Goal: Information Seeking & Learning: Learn about a topic

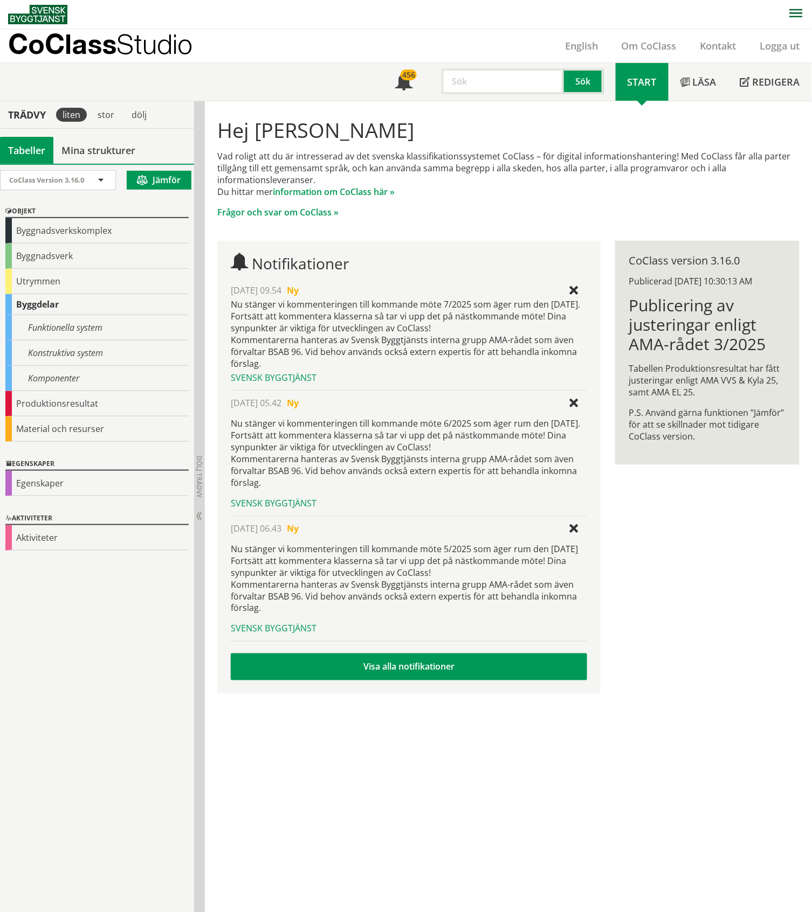
click at [462, 203] on div "Vad roligt att du är intresserad av det svenska klassifikationssystemet CoClass…" at bounding box center [507, 184] width 581 height 68
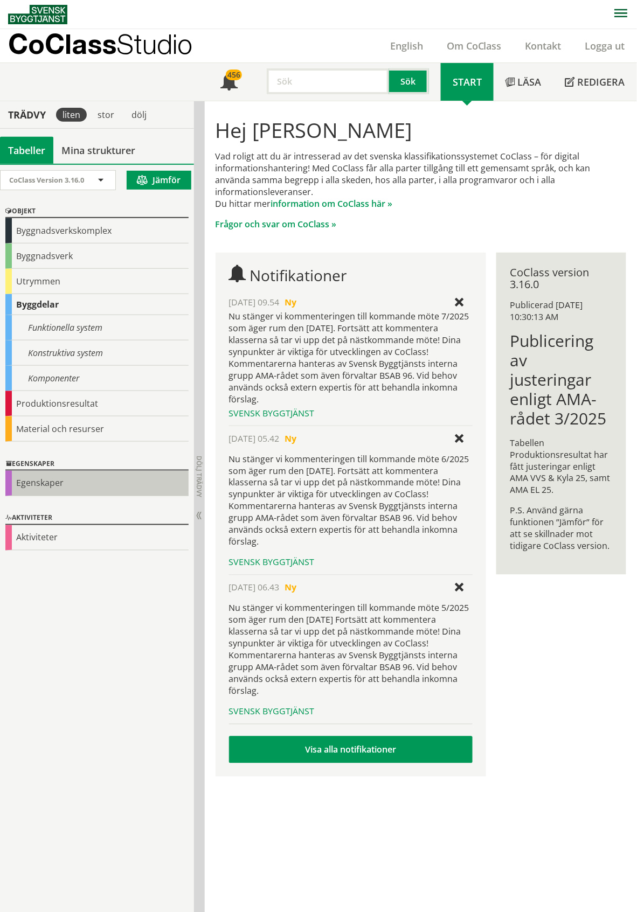
click at [67, 486] on div "Egenskaper" at bounding box center [96, 483] width 183 height 25
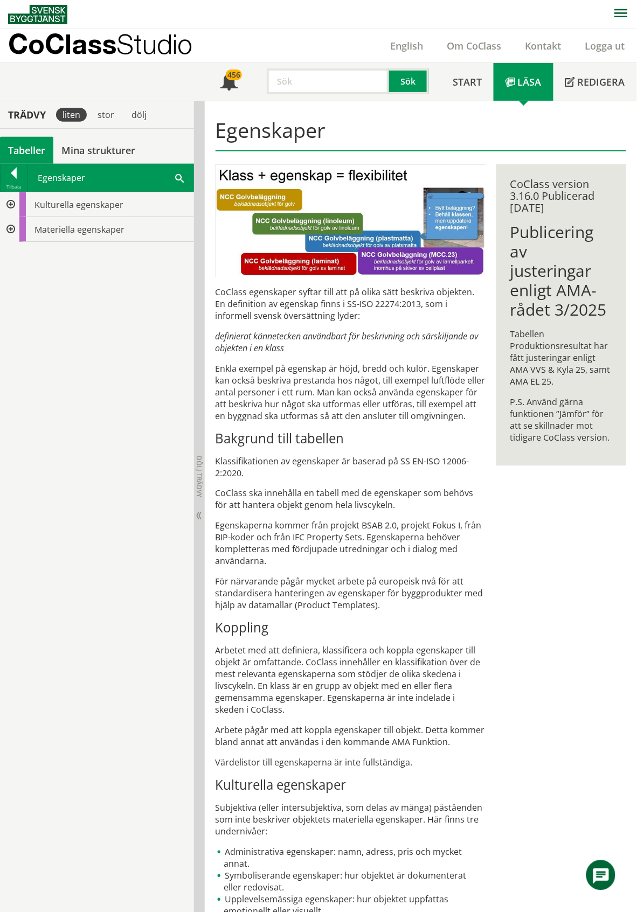
click at [9, 207] on div at bounding box center [9, 204] width 19 height 25
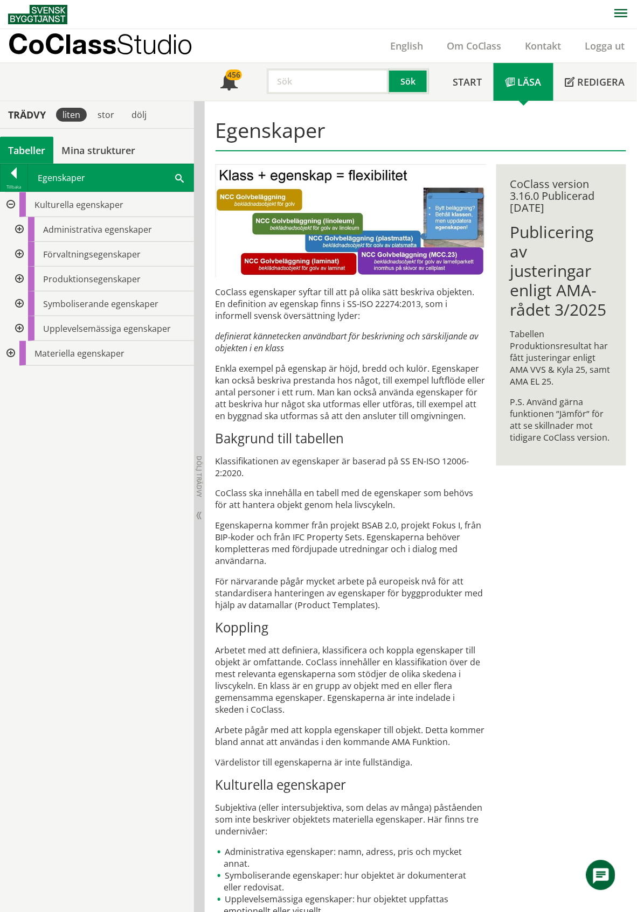
click at [317, 82] on input "text" at bounding box center [328, 81] width 122 height 26
click at [410, 81] on button "Sök" at bounding box center [409, 81] width 40 height 26
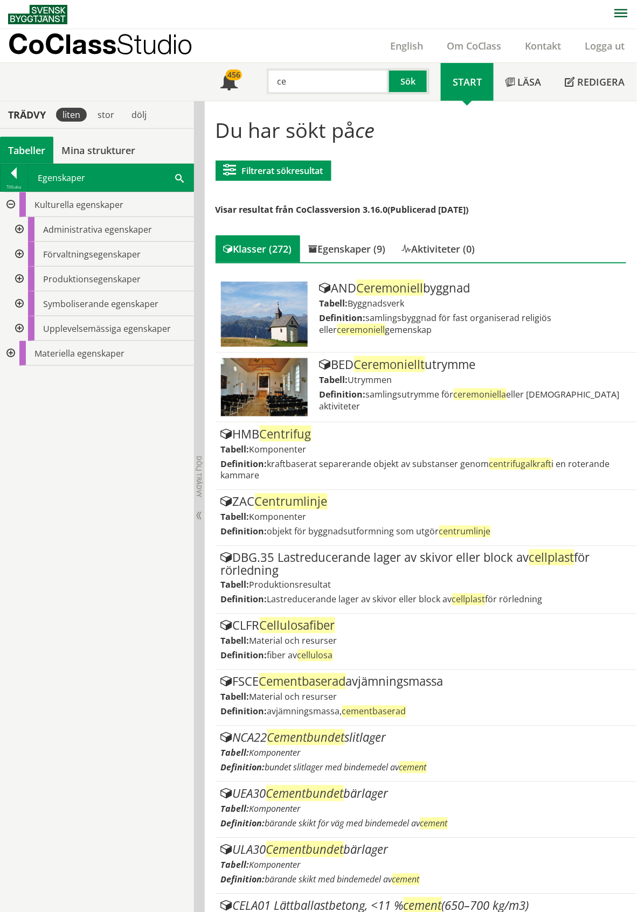
click at [300, 78] on input "ce" at bounding box center [328, 81] width 122 height 26
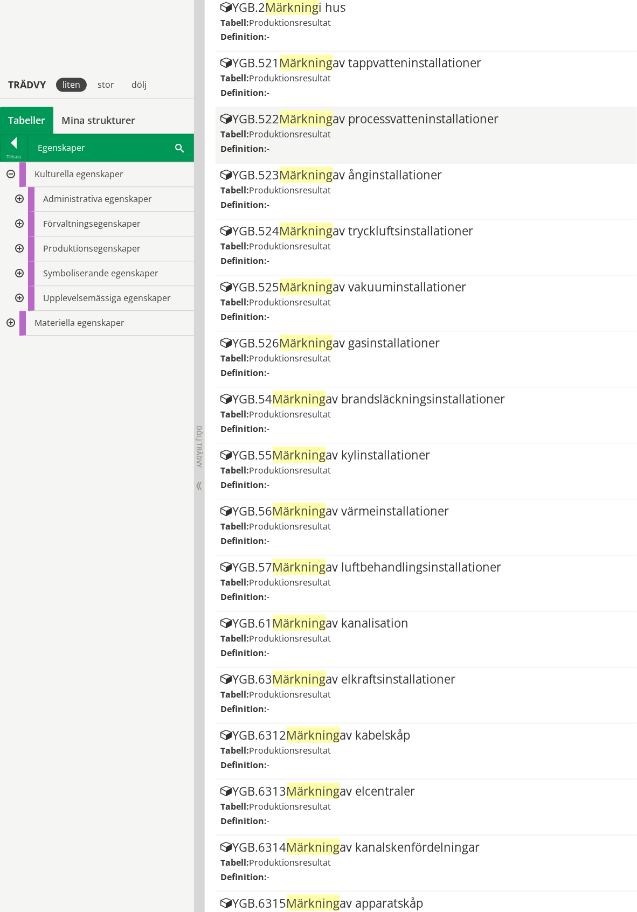
scroll to position [522, 0]
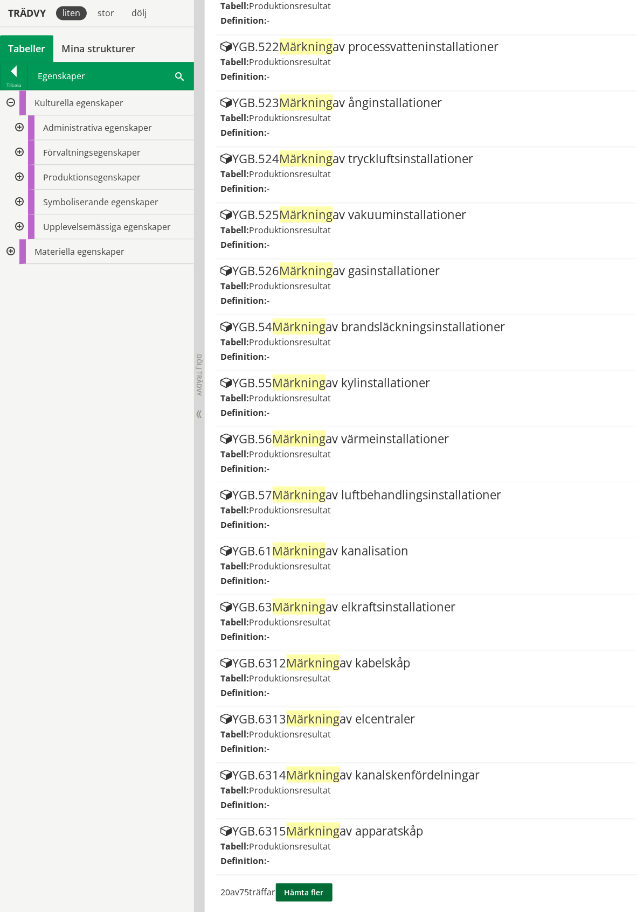
click at [316, 892] on button "Hämta fler" at bounding box center [304, 893] width 57 height 18
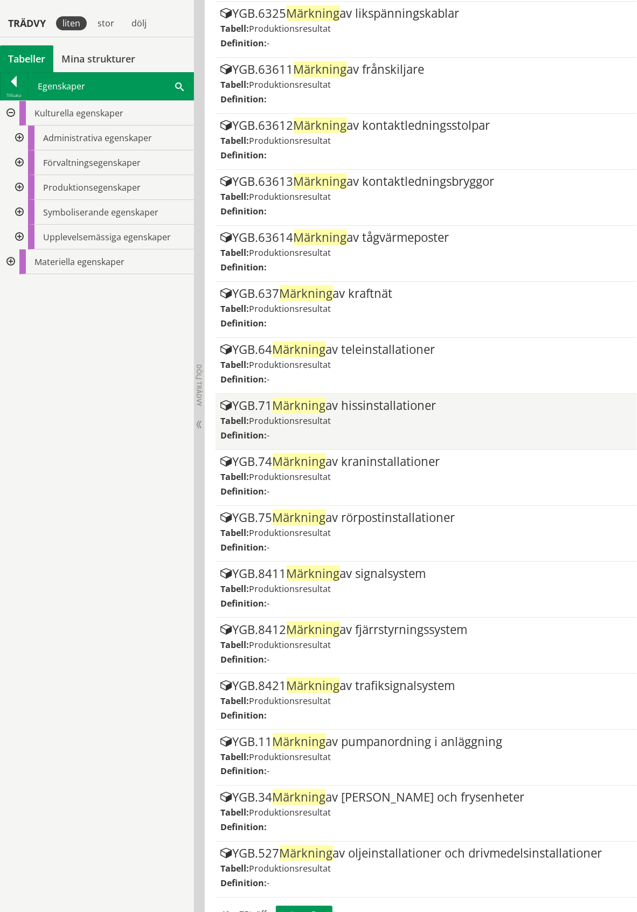
scroll to position [1639, 0]
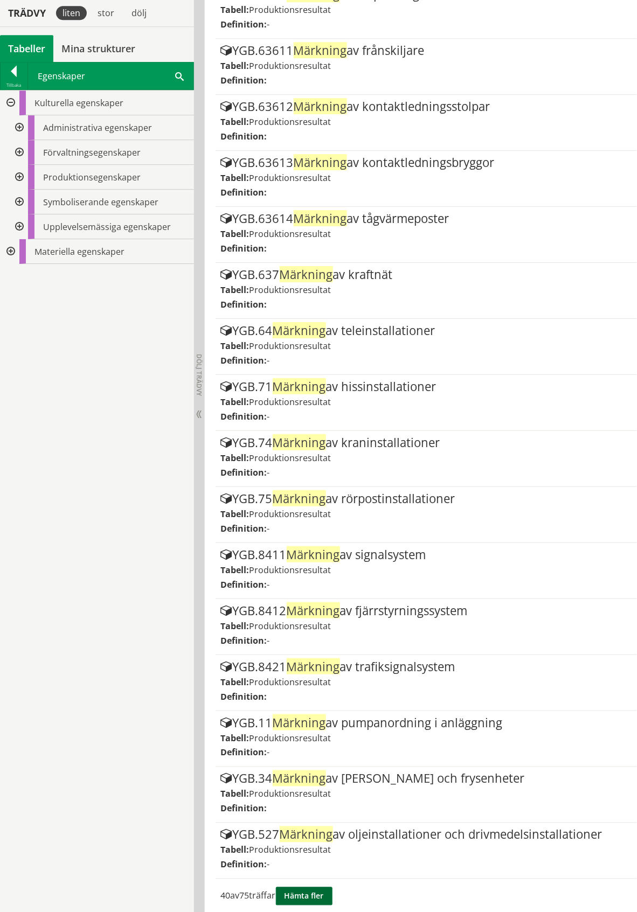
click at [314, 888] on button "Hämta fler" at bounding box center [304, 897] width 57 height 18
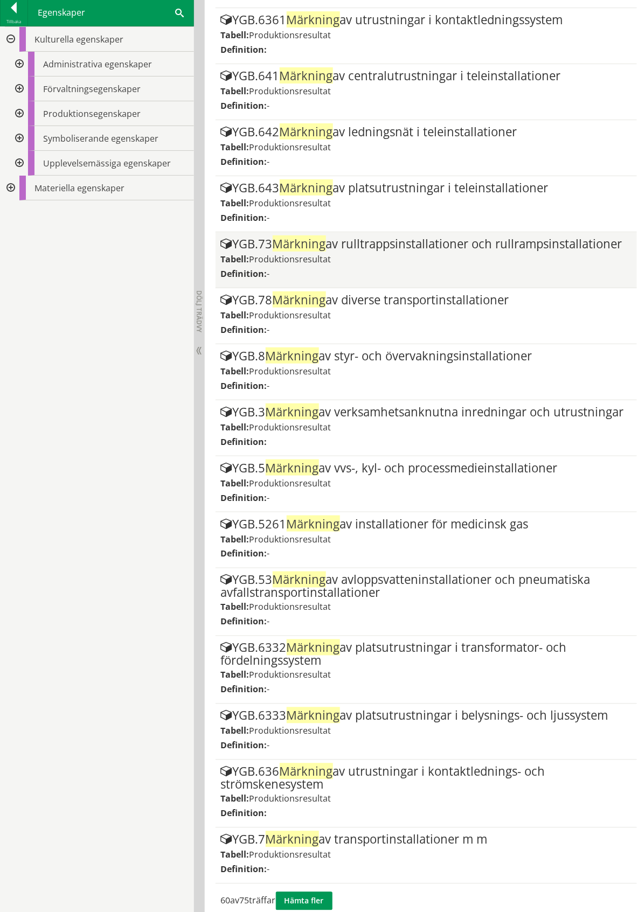
scroll to position [2792, 0]
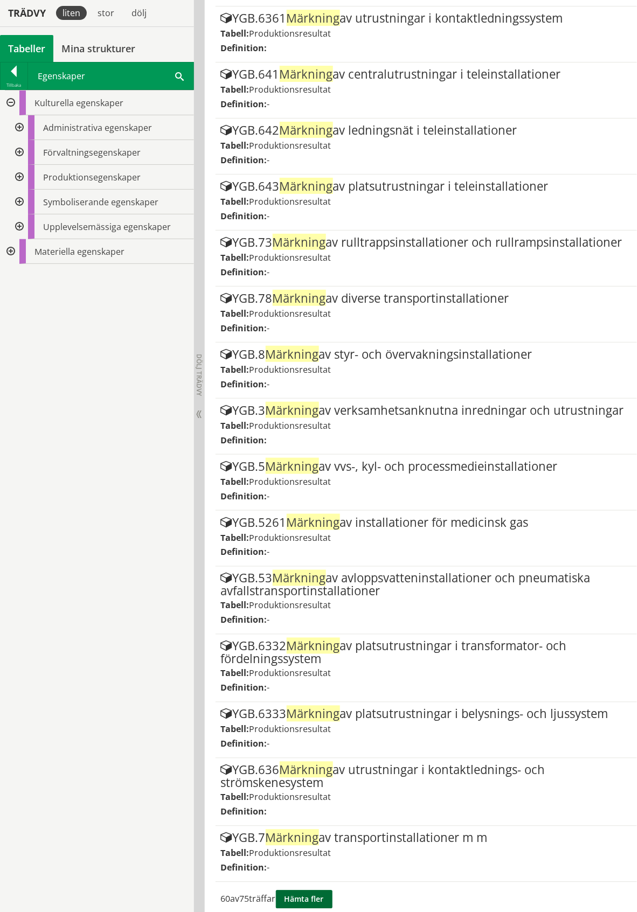
click at [314, 891] on button "Hämta fler" at bounding box center [304, 900] width 57 height 18
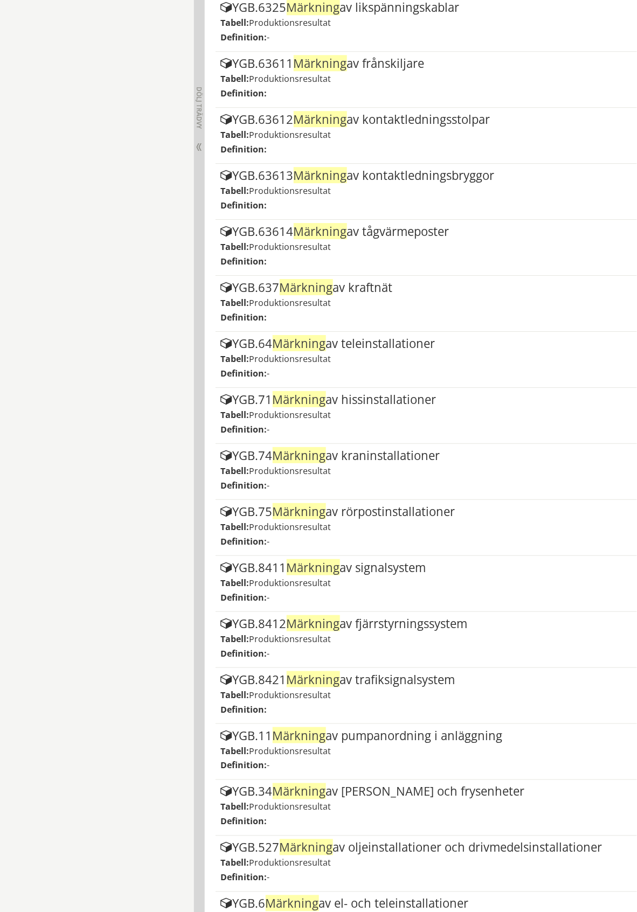
scroll to position [1359, 0]
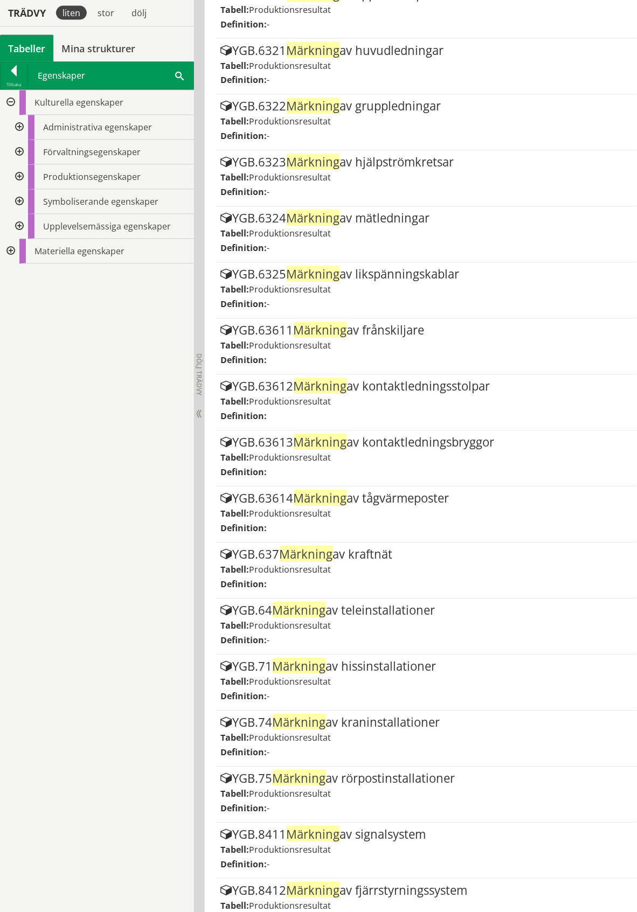
click at [20, 126] on div at bounding box center [18, 127] width 19 height 25
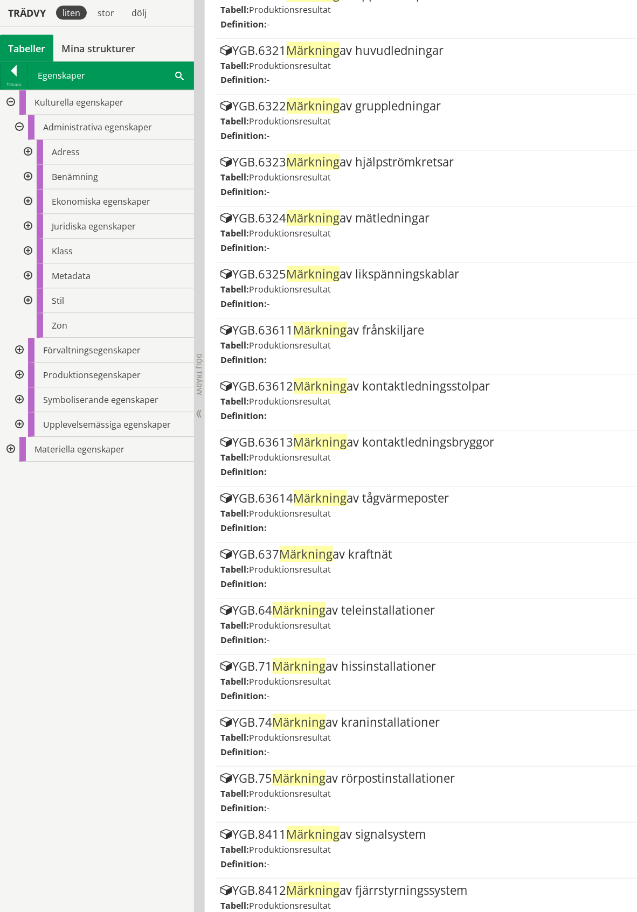
click at [19, 126] on div at bounding box center [18, 127] width 19 height 25
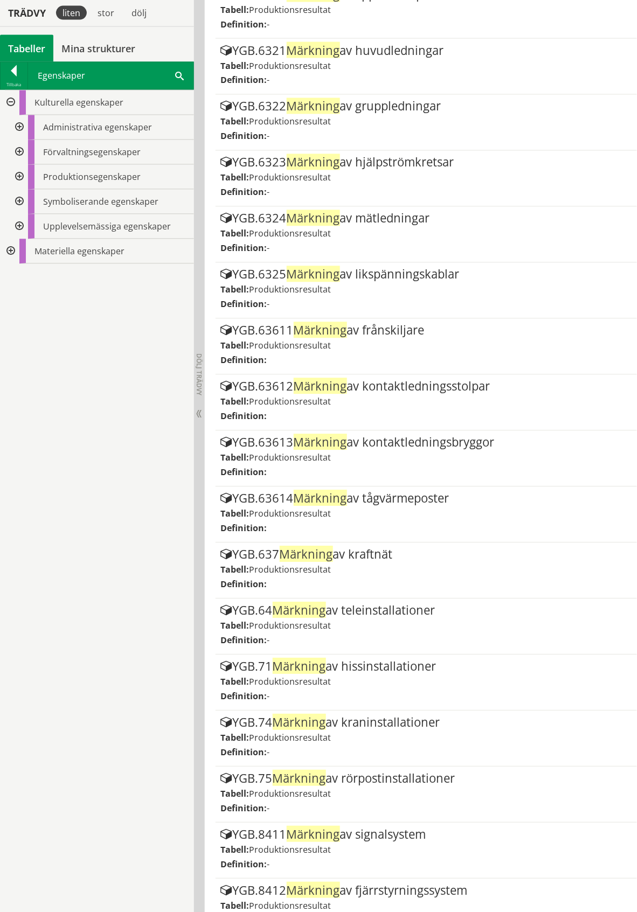
click at [10, 106] on div at bounding box center [9, 103] width 19 height 25
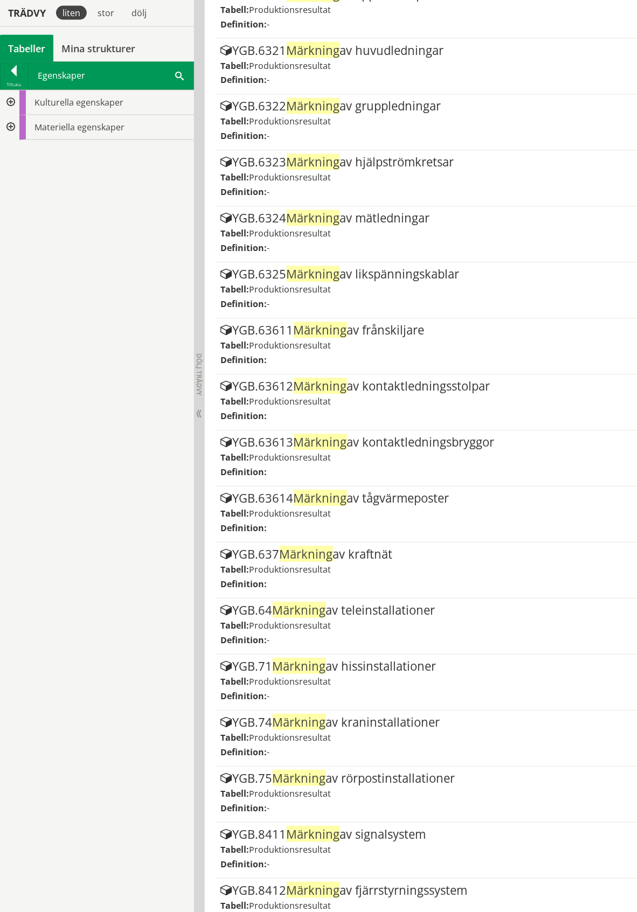
click at [13, 128] on div at bounding box center [9, 127] width 19 height 25
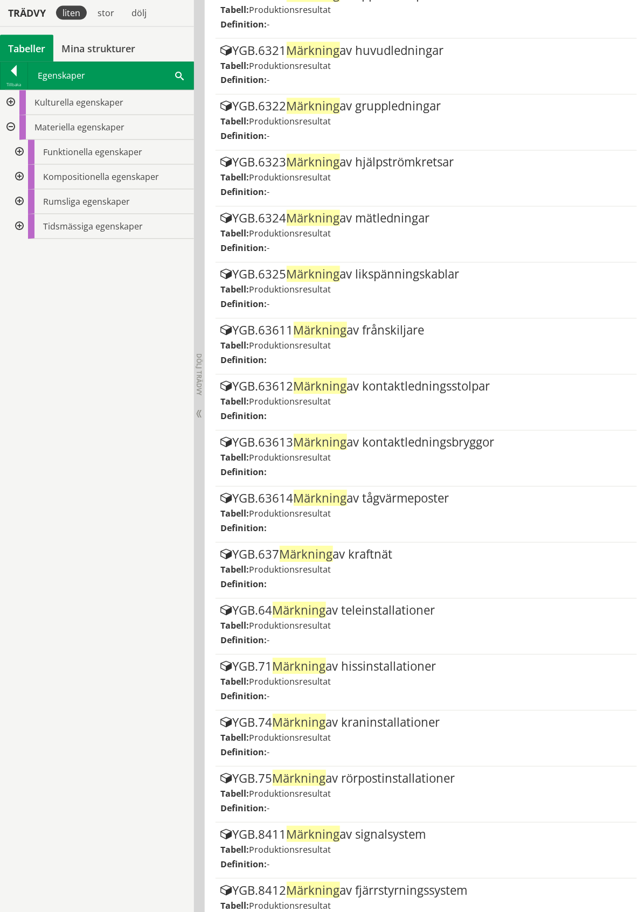
click at [22, 151] on div at bounding box center [18, 152] width 19 height 25
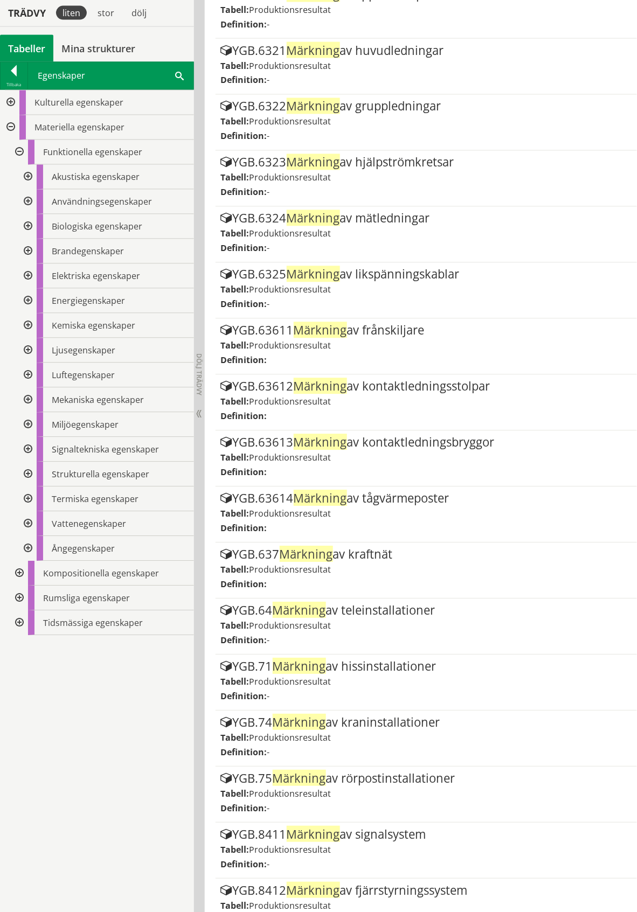
click at [26, 200] on div at bounding box center [26, 202] width 19 height 25
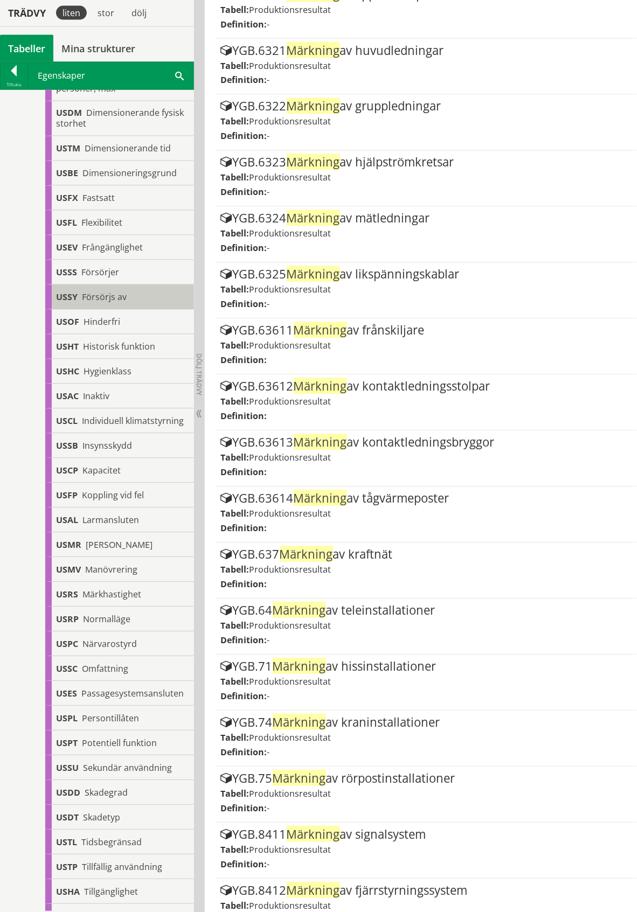
scroll to position [0, 0]
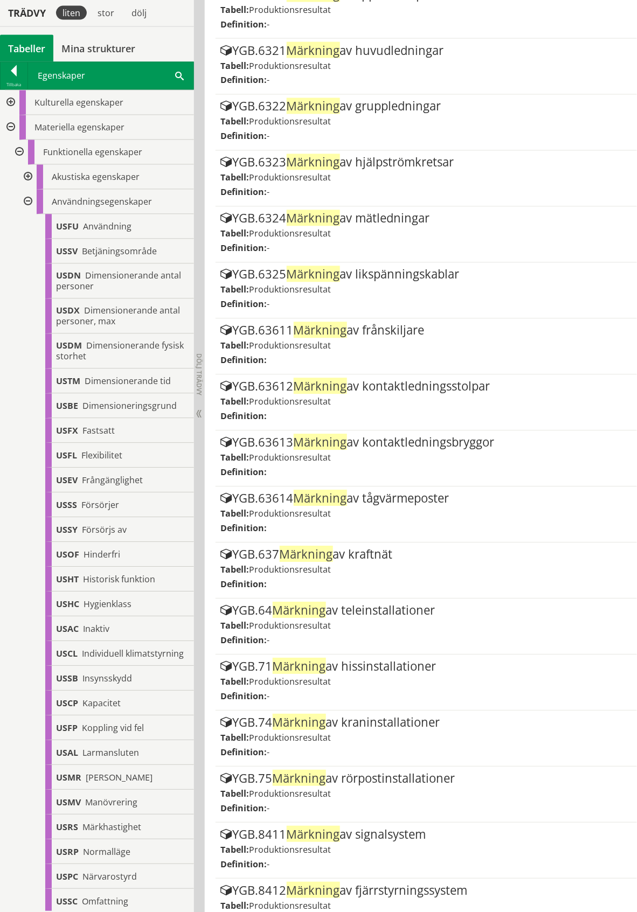
click at [27, 203] on div at bounding box center [26, 202] width 19 height 25
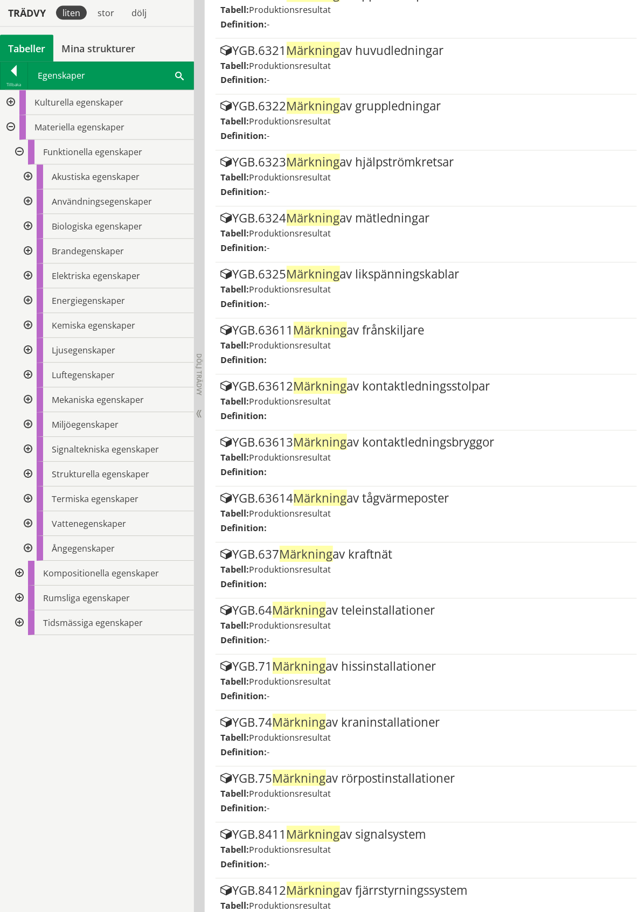
click at [19, 151] on div at bounding box center [18, 152] width 19 height 25
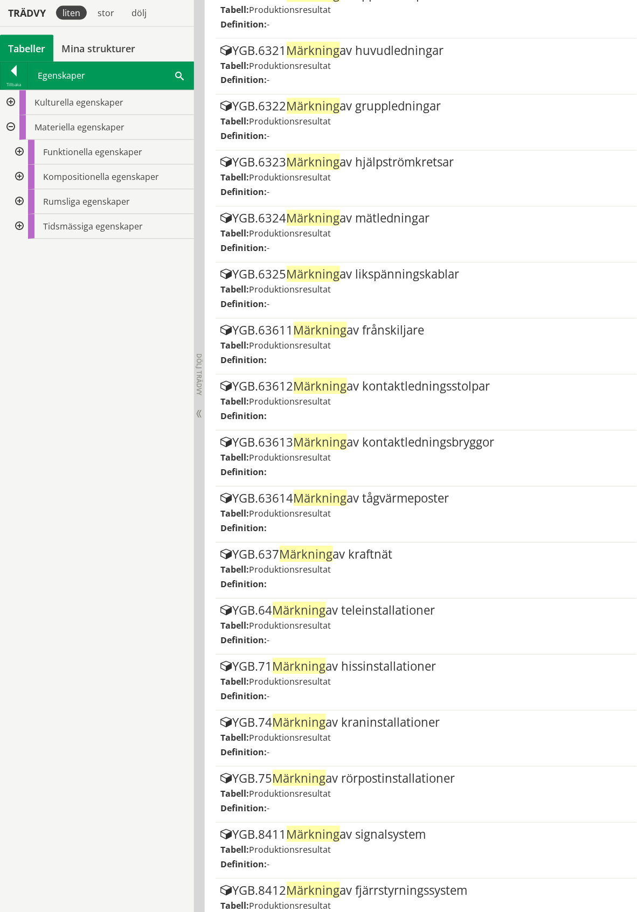
click at [18, 178] on div at bounding box center [18, 177] width 19 height 25
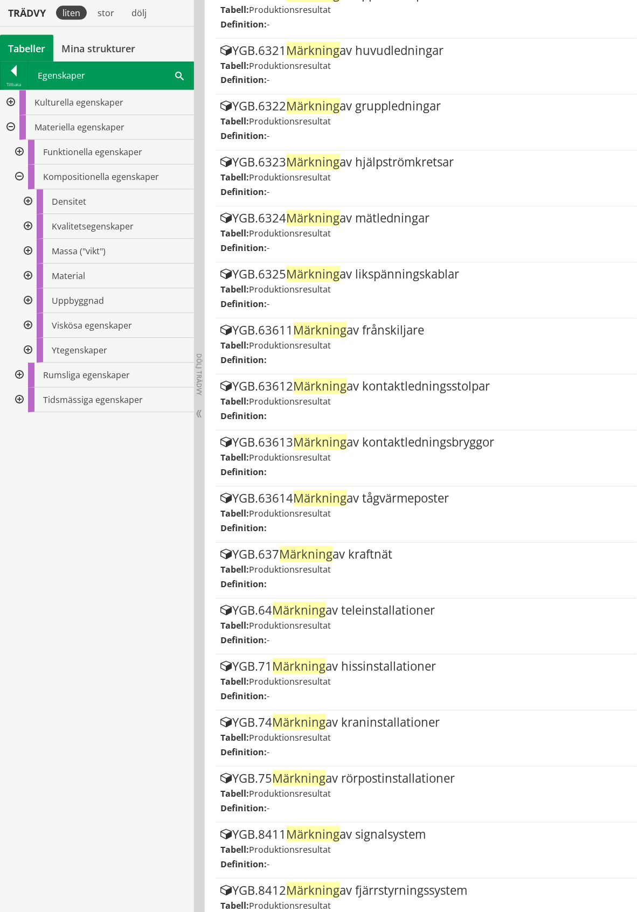
click at [28, 227] on div at bounding box center [26, 226] width 19 height 25
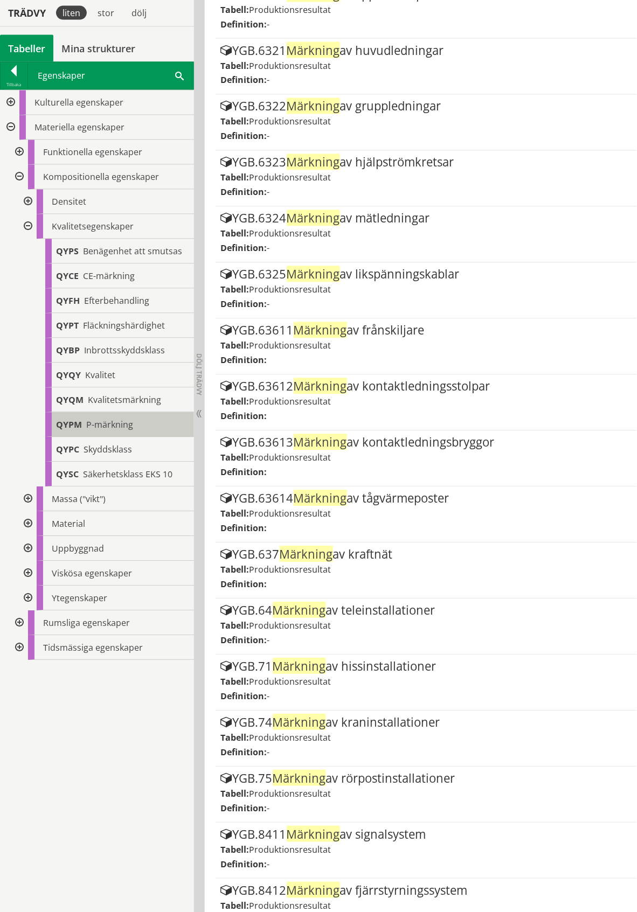
click at [106, 425] on span "P-märkning" at bounding box center [109, 425] width 47 height 12
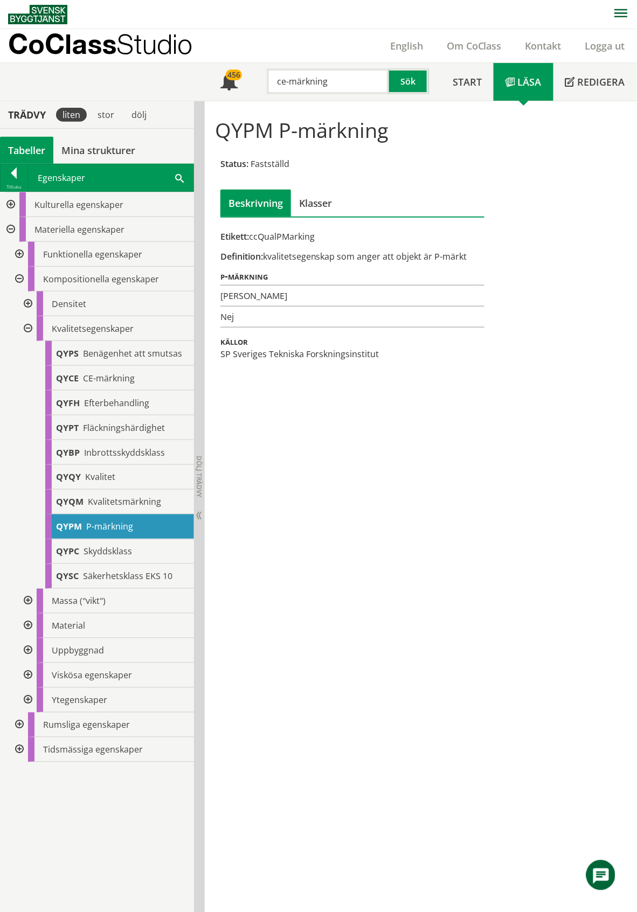
click at [27, 324] on div at bounding box center [26, 328] width 19 height 25
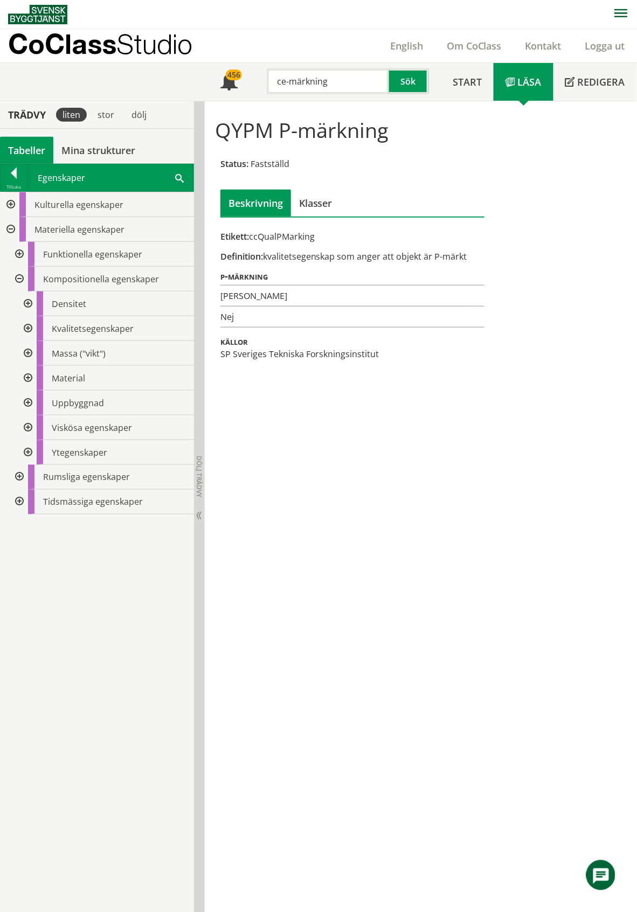
click at [14, 278] on div at bounding box center [18, 279] width 19 height 25
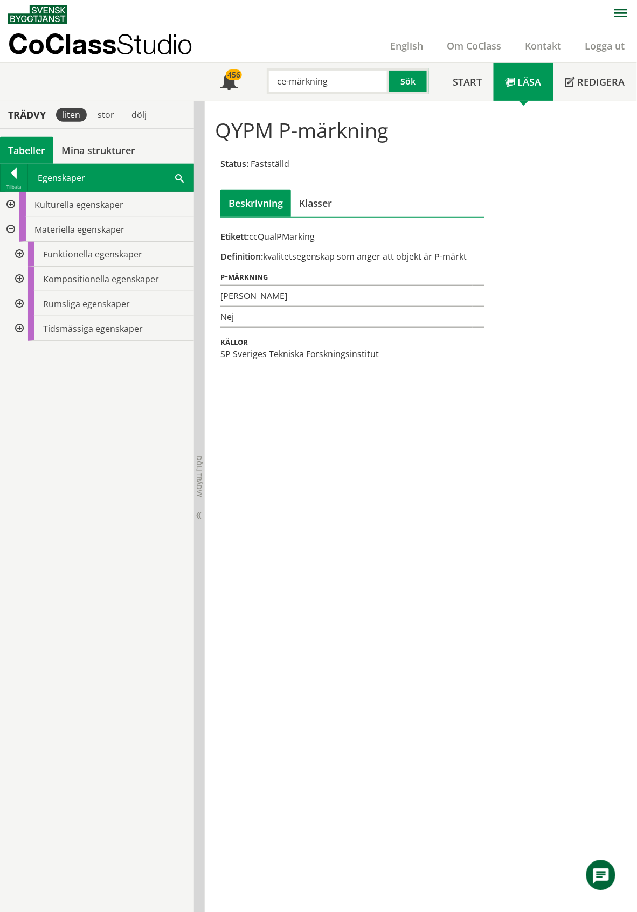
click at [19, 304] on div at bounding box center [18, 304] width 19 height 25
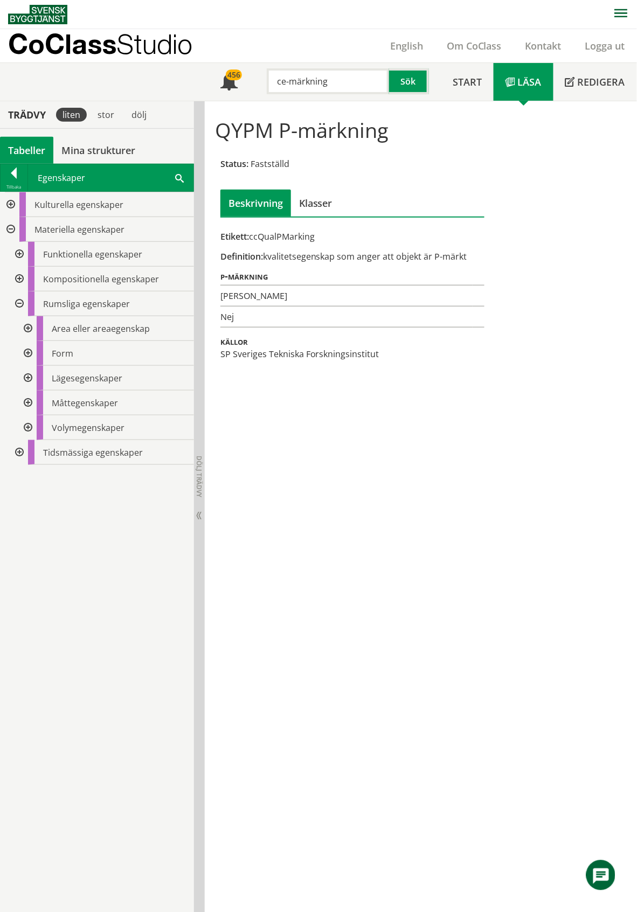
click at [19, 304] on div at bounding box center [18, 304] width 19 height 25
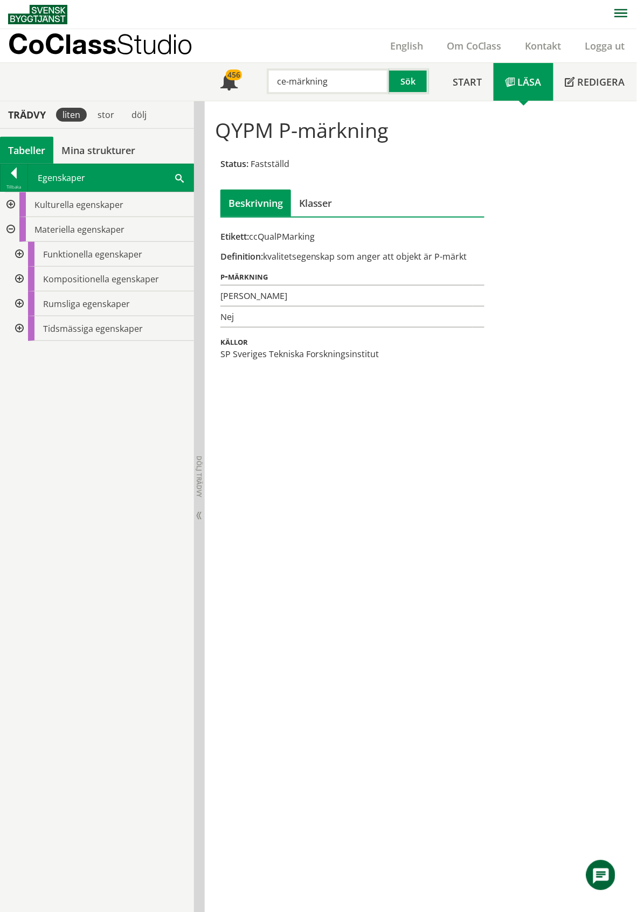
click at [19, 330] on div at bounding box center [18, 328] width 19 height 25
click at [12, 205] on div at bounding box center [9, 204] width 19 height 25
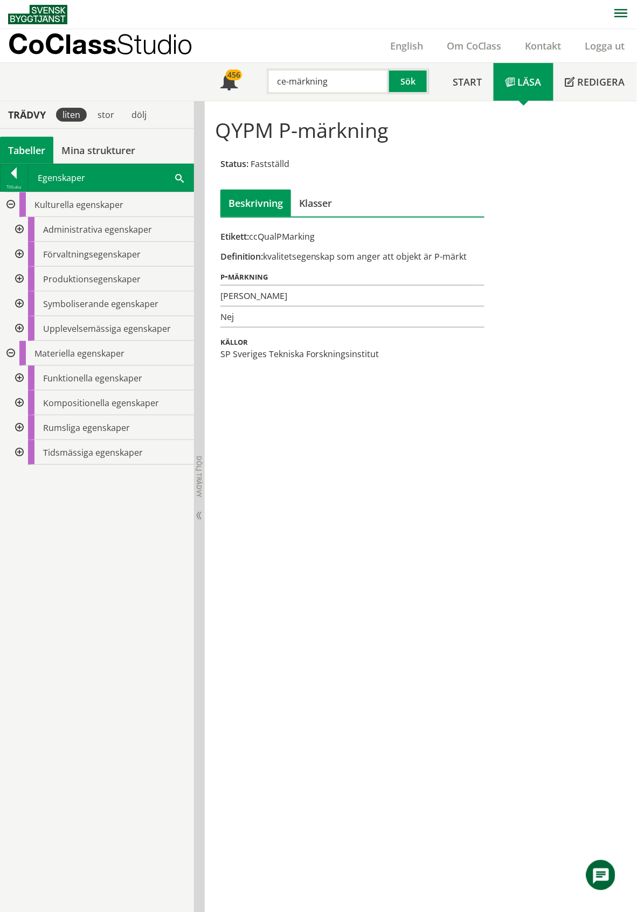
click at [20, 276] on div at bounding box center [18, 279] width 19 height 25
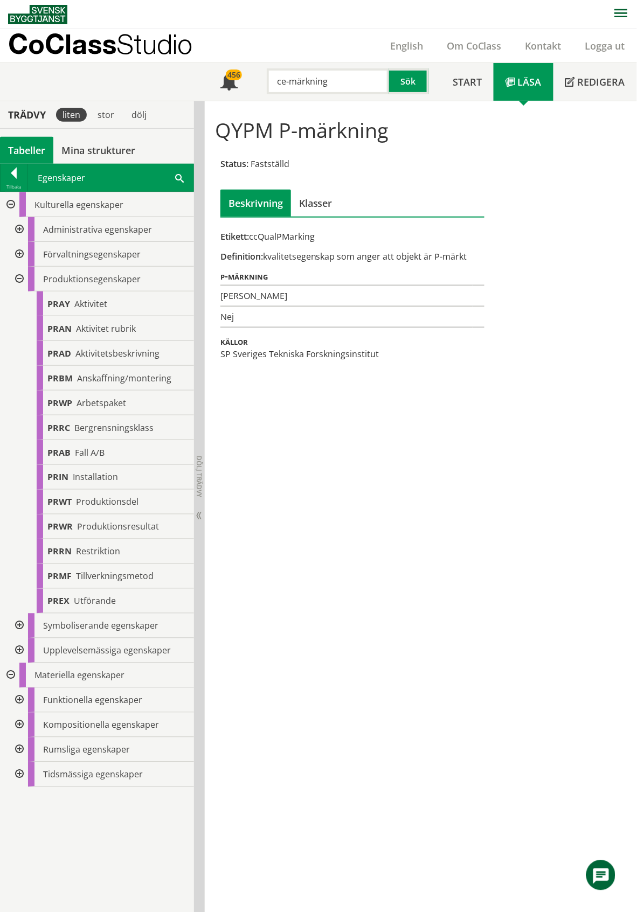
click at [20, 279] on div at bounding box center [18, 279] width 19 height 25
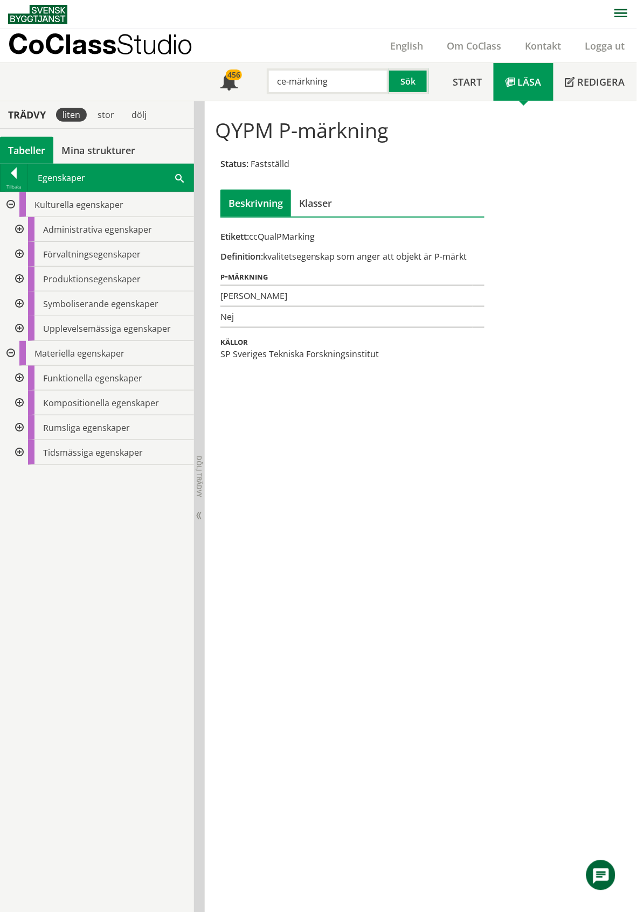
click at [16, 304] on div at bounding box center [18, 304] width 19 height 25
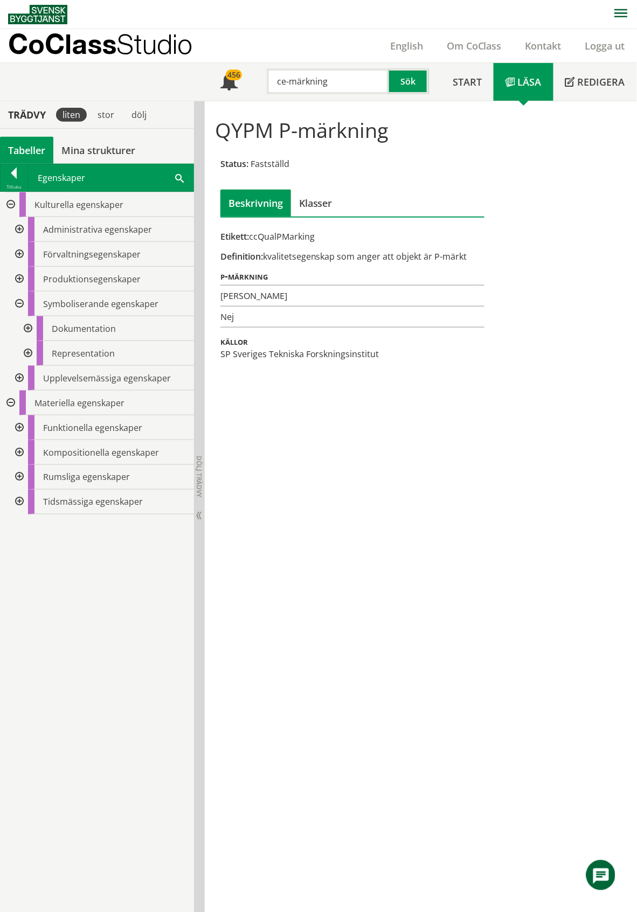
click at [26, 326] on div at bounding box center [26, 328] width 19 height 25
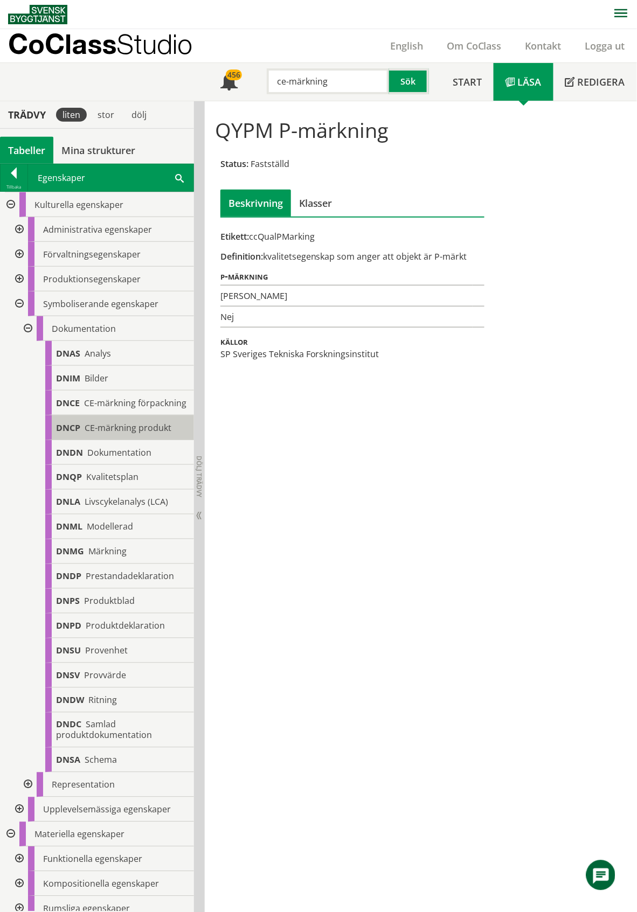
click at [133, 434] on span "CE-märkning produkt" at bounding box center [128, 428] width 87 height 12
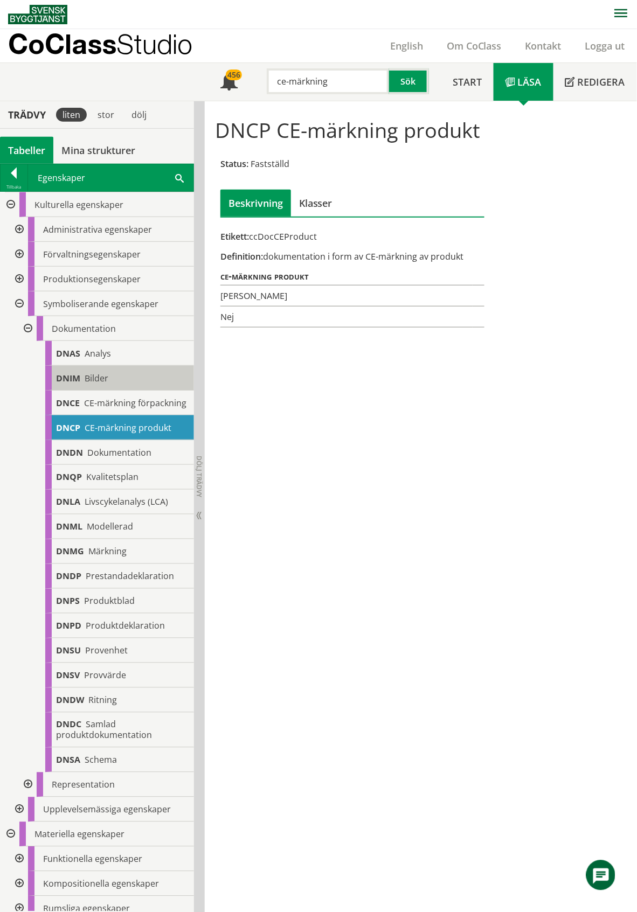
click at [115, 379] on div "DNIM Bilder" at bounding box center [119, 378] width 149 height 25
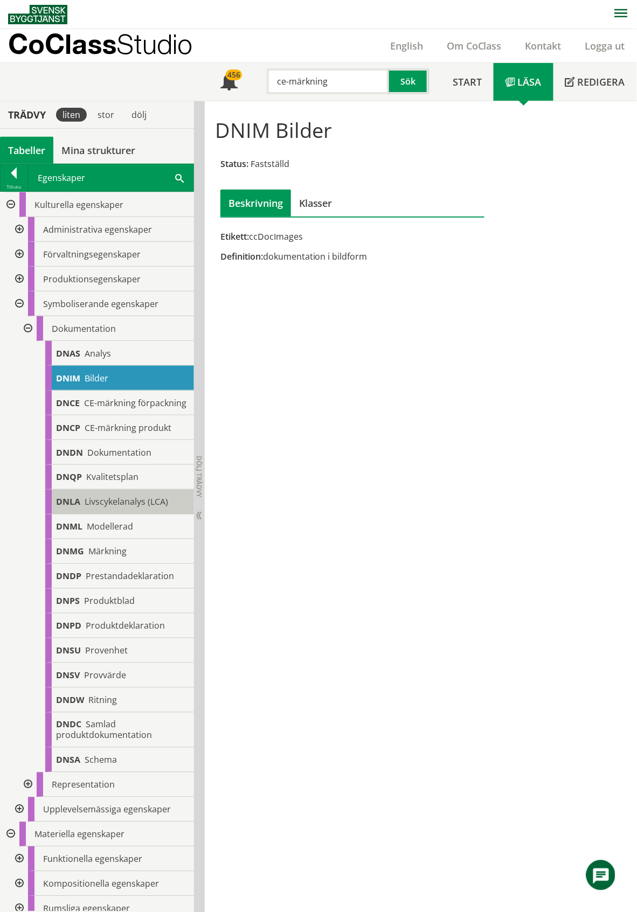
click at [115, 508] on span "Livscykelanalys (LCA)" at bounding box center [127, 502] width 84 height 12
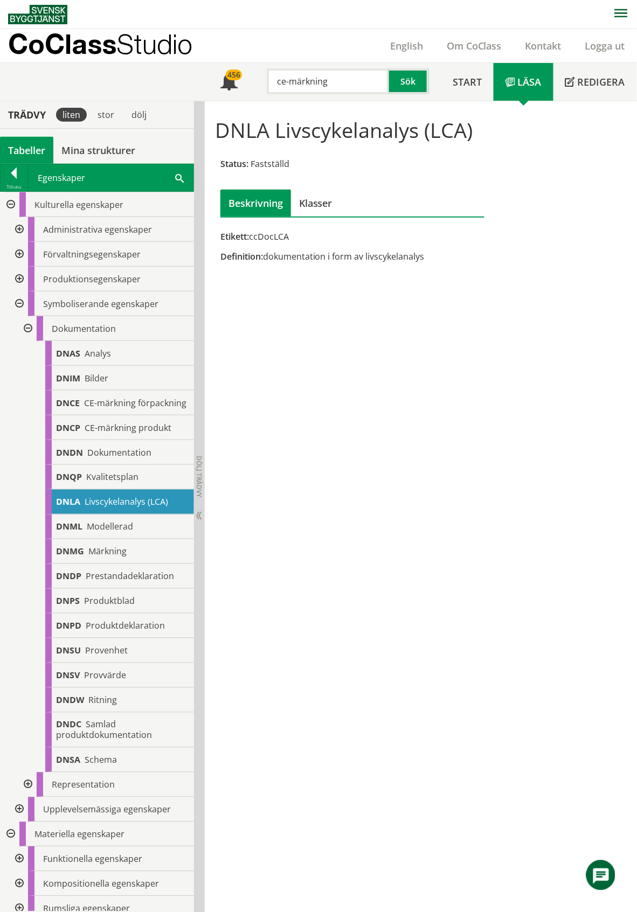
drag, startPoint x: 289, startPoint y: 82, endPoint x: 275, endPoint y: 82, distance: 14.0
click at [275, 82] on input "ce-märkning" at bounding box center [328, 81] width 122 height 26
type input "miljömärkning"
click at [410, 80] on button "Sök" at bounding box center [409, 81] width 40 height 26
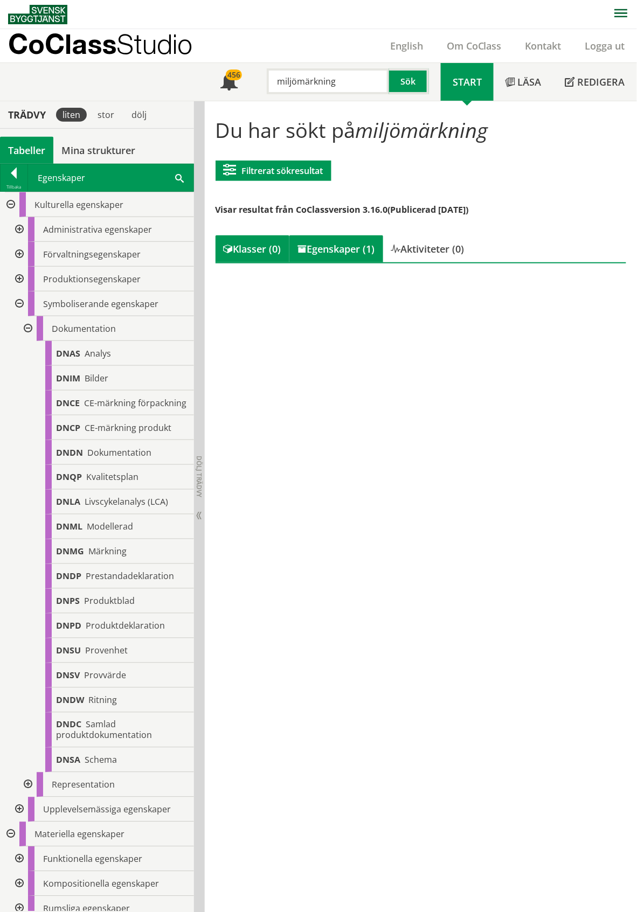
click at [347, 244] on div "Egenskaper (1)" at bounding box center [336, 248] width 94 height 27
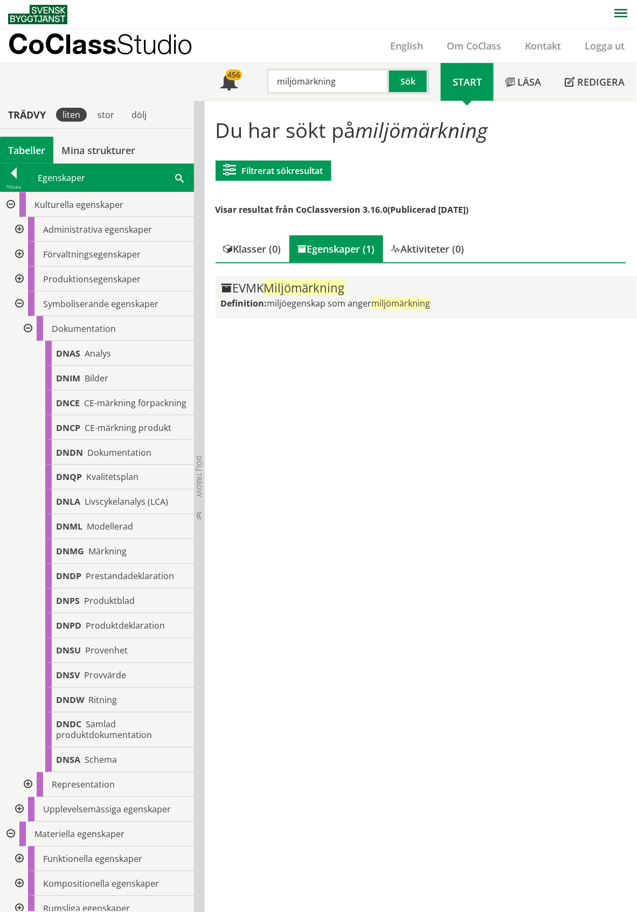
click at [359, 287] on div "EVMK Miljömärkning" at bounding box center [426, 288] width 411 height 13
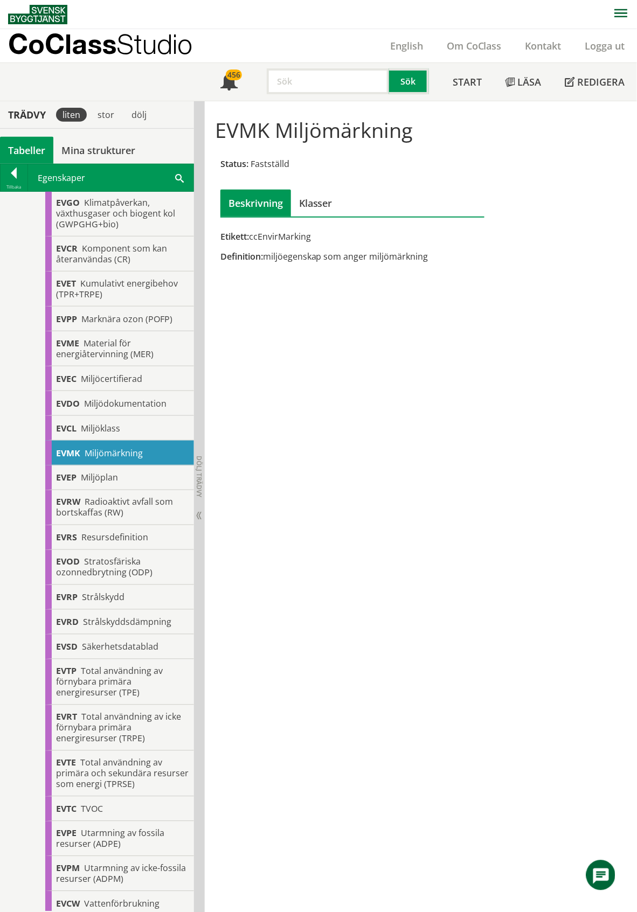
scroll to position [1581, 0]
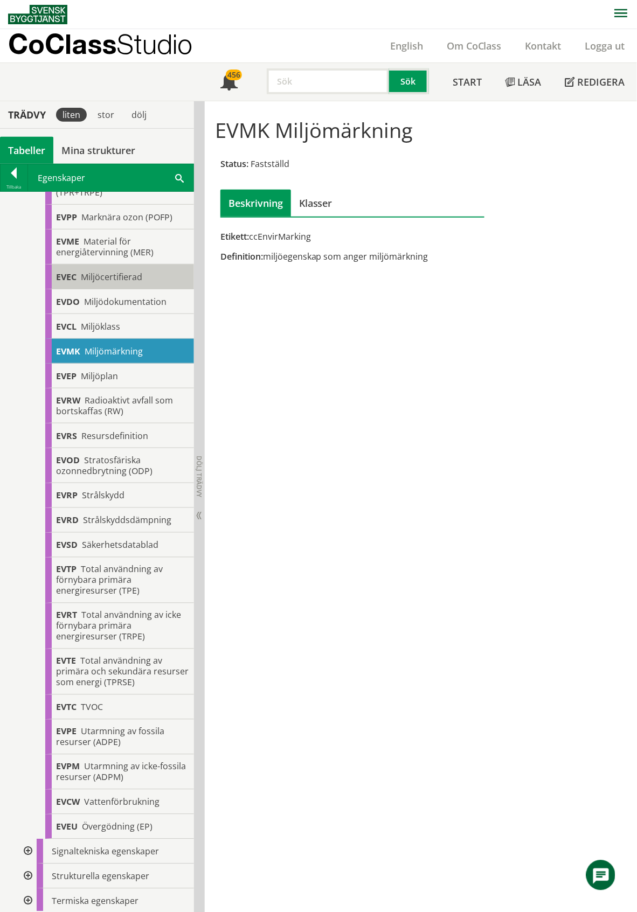
click at [106, 283] on span "Miljöcertifierad" at bounding box center [111, 277] width 61 height 12
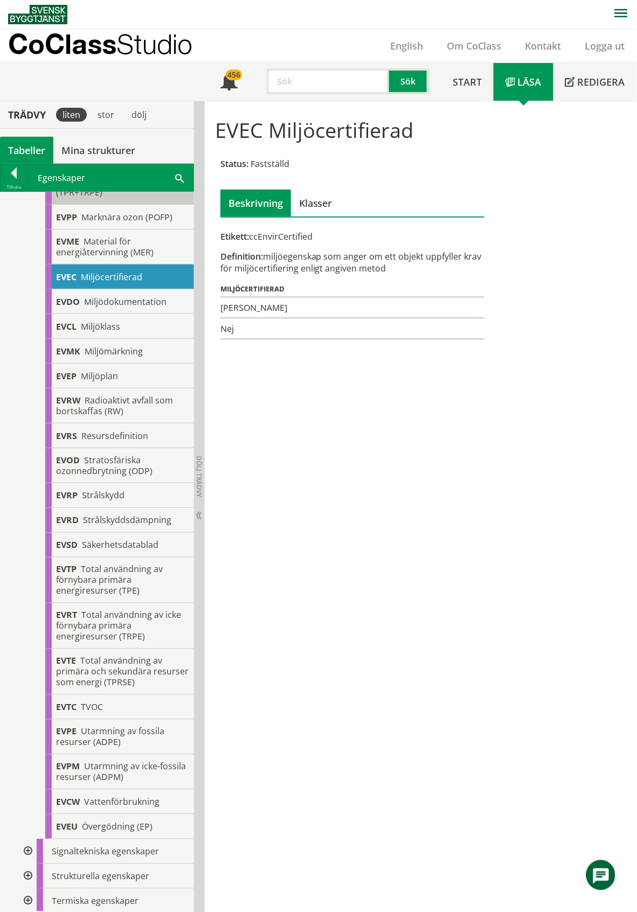
click at [114, 205] on div "EVET Kumulativt energibehov (TPR+TRPE)" at bounding box center [119, 187] width 149 height 35
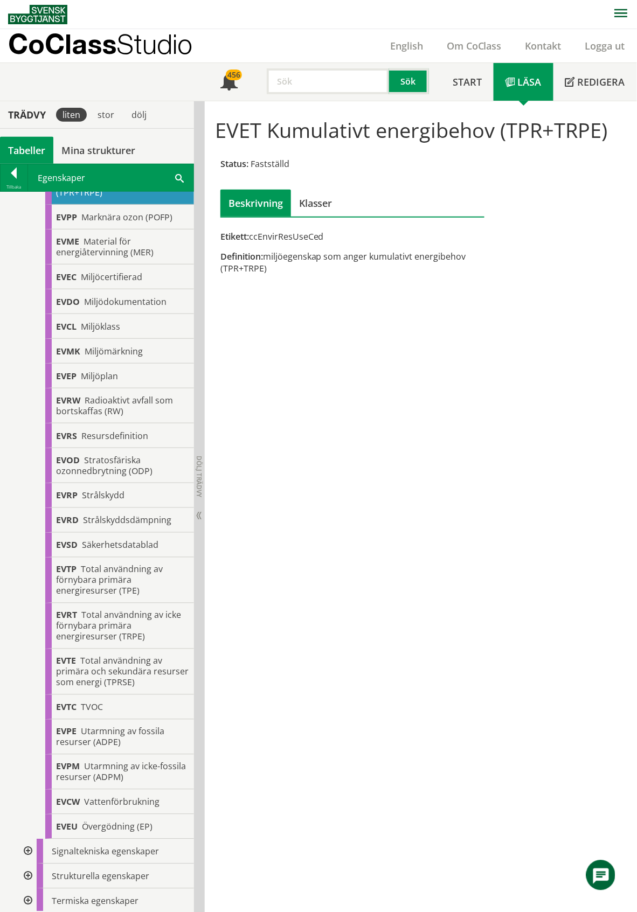
click at [37, 148] on div "Tabeller" at bounding box center [26, 150] width 53 height 27
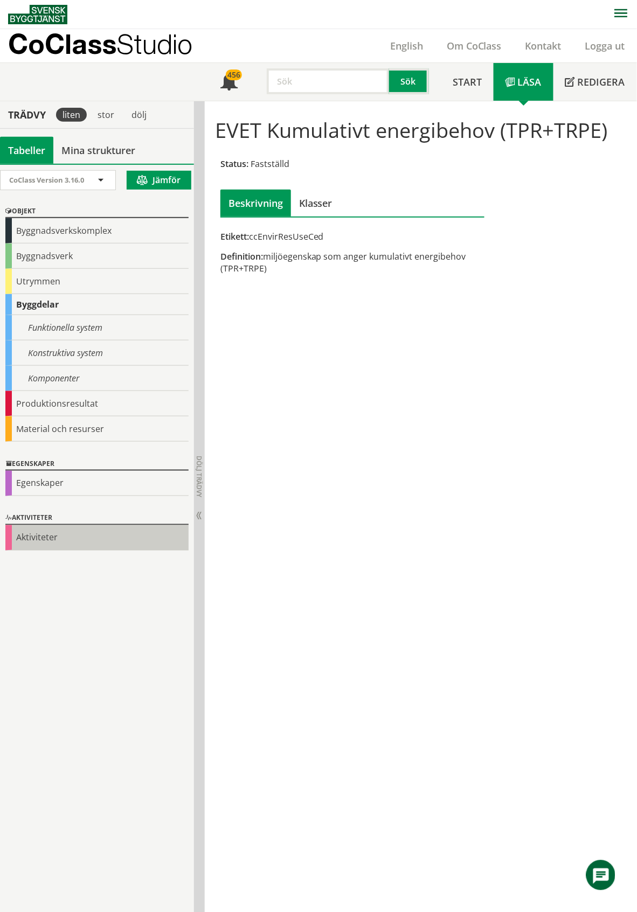
click at [51, 539] on div "Aktiviteter" at bounding box center [96, 537] width 183 height 25
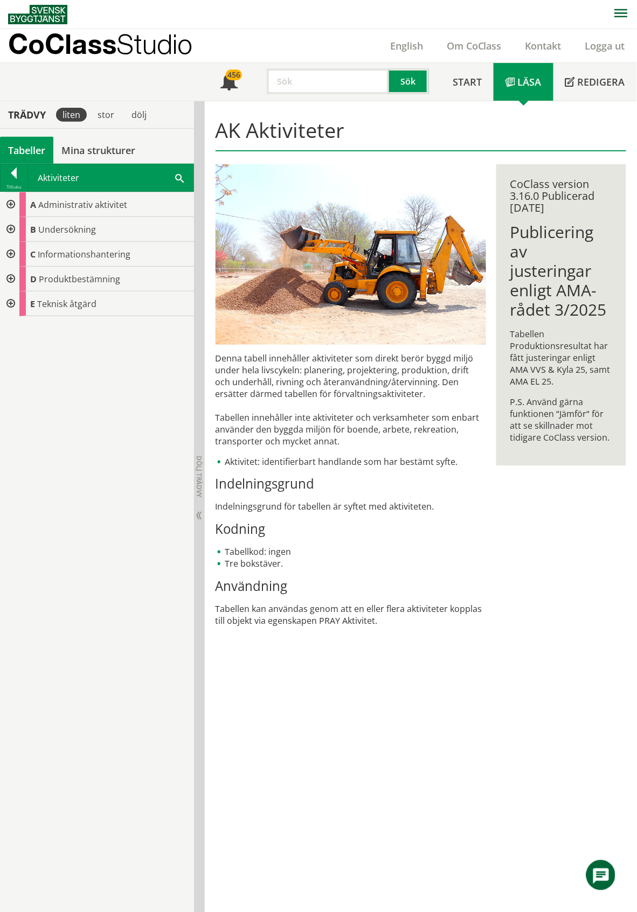
click at [9, 255] on div at bounding box center [9, 254] width 19 height 25
click at [17, 279] on div at bounding box center [18, 279] width 19 height 25
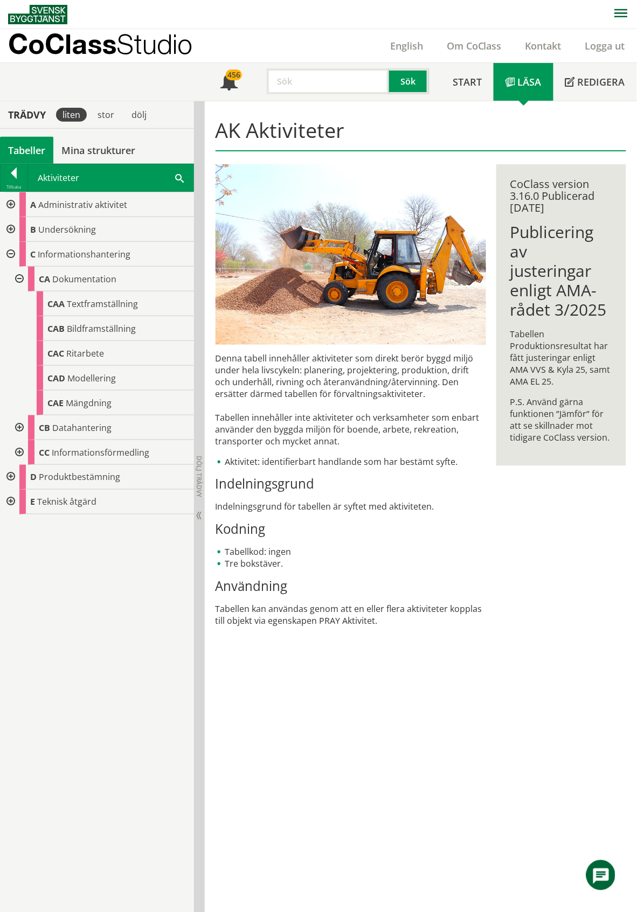
click at [17, 279] on div at bounding box center [18, 279] width 19 height 25
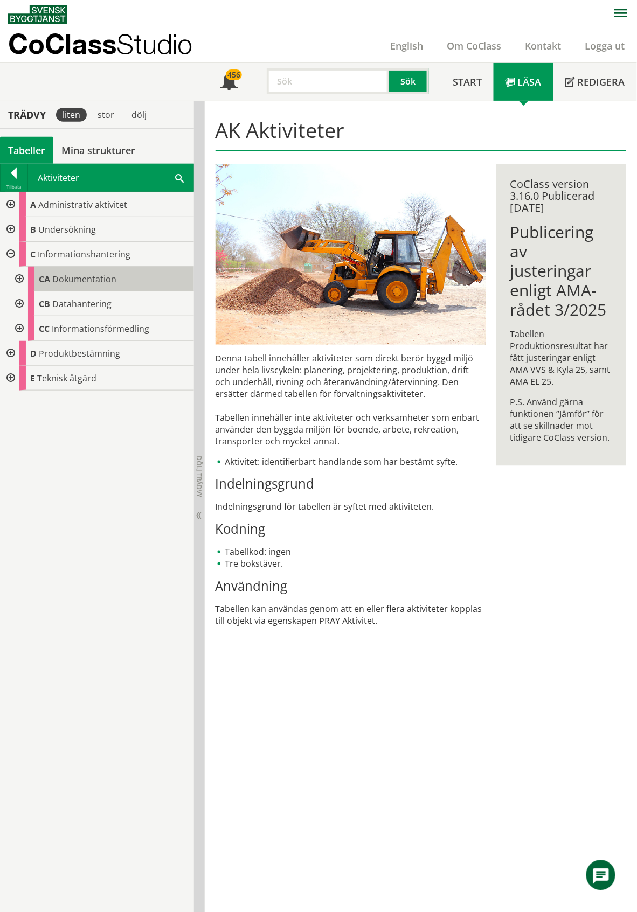
click at [80, 274] on body "AMA AMA Beskrivningsverktyg AMA Funktion BSAB Bygginfo Byggjura Byggkatalogen […" at bounding box center [318, 456] width 637 height 912
click at [83, 278] on body "AMA AMA Beskrivningsverktyg AMA Funktion BSAB Bygginfo Byggjura Byggkatalogen […" at bounding box center [318, 456] width 637 height 912
click at [106, 285] on span "Dokumentation" at bounding box center [84, 279] width 64 height 12
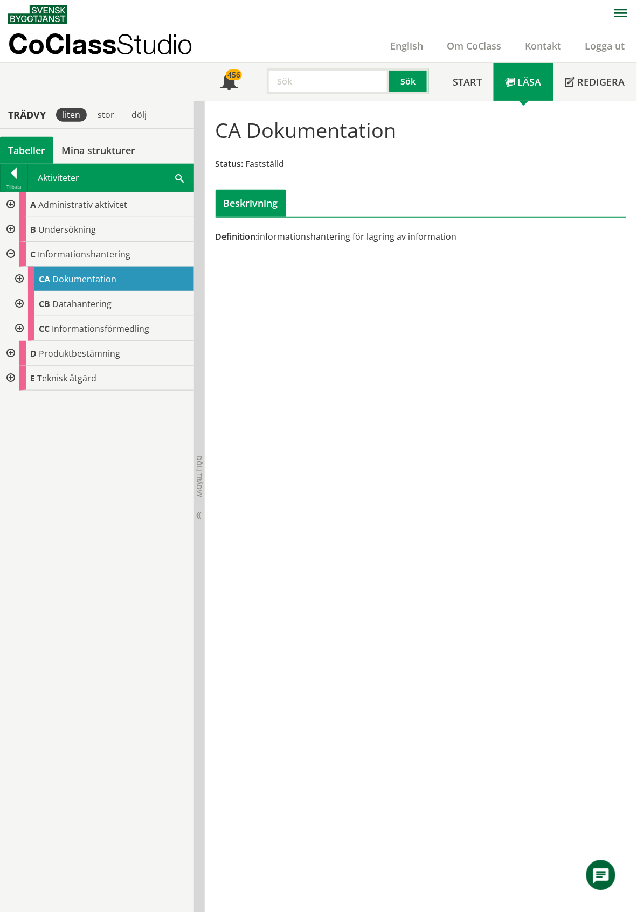
click at [22, 330] on div at bounding box center [18, 328] width 19 height 25
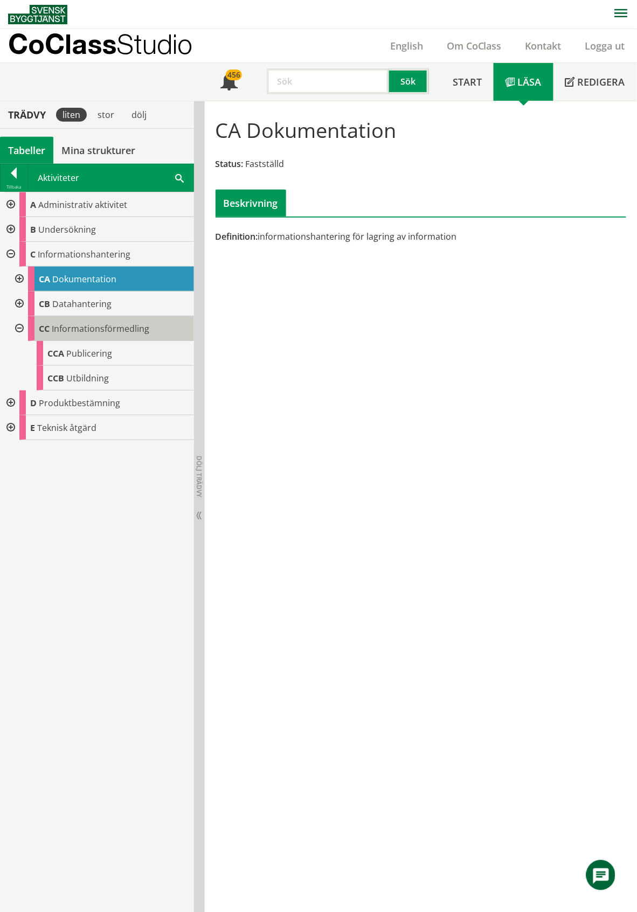
click at [74, 327] on span "Informationsförmedling" at bounding box center [101, 329] width 98 height 12
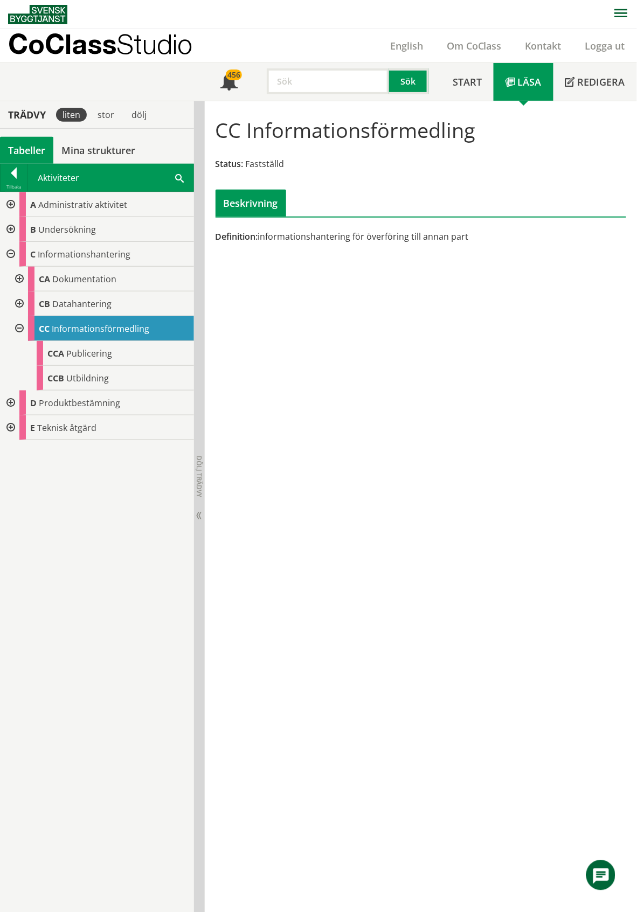
click at [9, 405] on div at bounding box center [9, 403] width 19 height 25
click at [9, 404] on div at bounding box center [9, 403] width 19 height 25
click at [13, 428] on div at bounding box center [9, 427] width 19 height 25
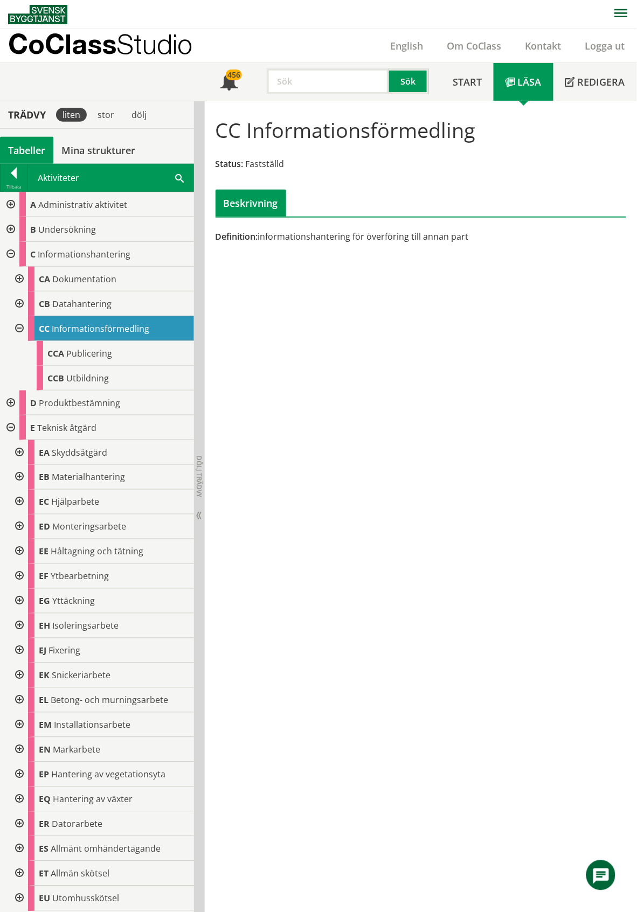
click at [11, 425] on div at bounding box center [9, 427] width 19 height 25
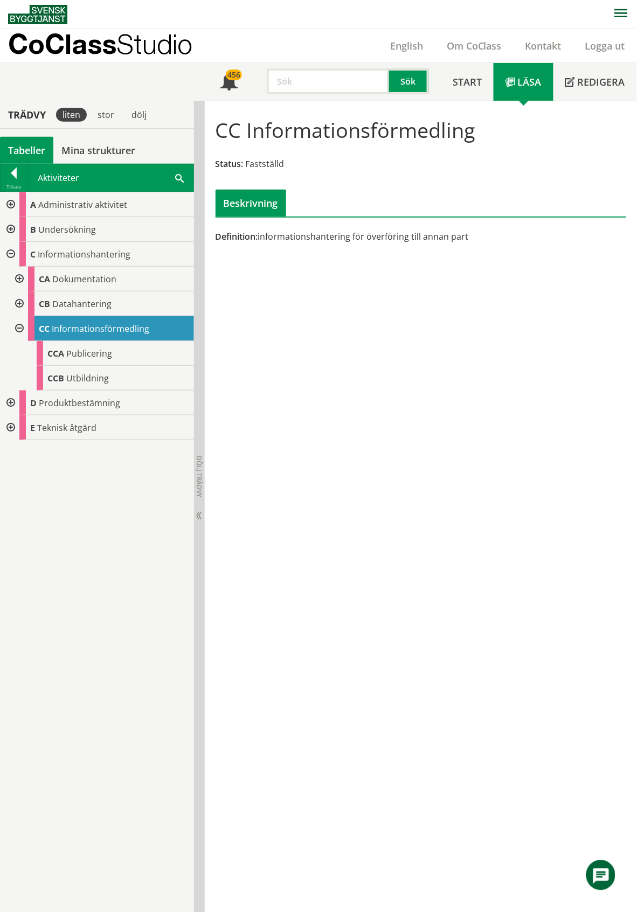
click at [13, 254] on div at bounding box center [9, 254] width 19 height 25
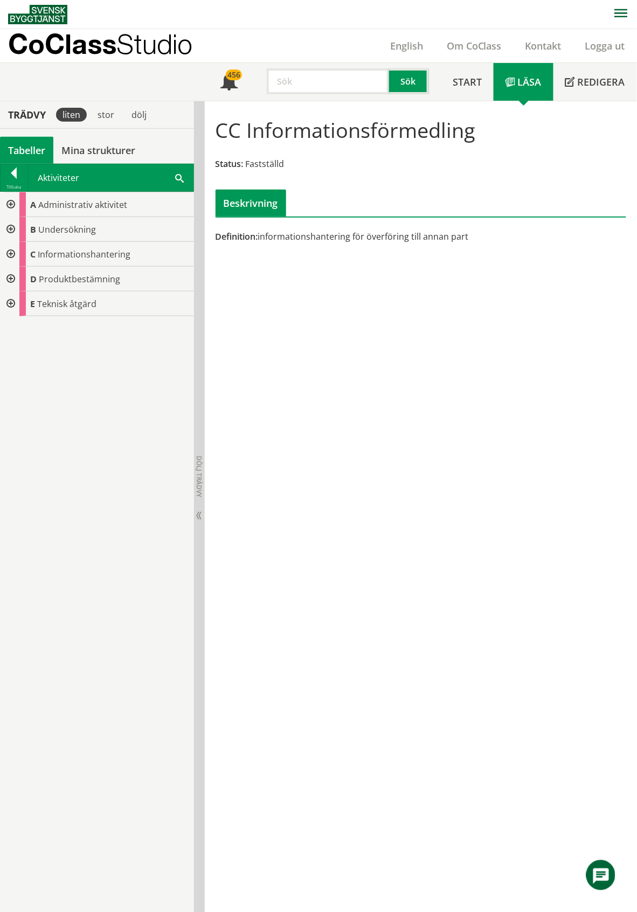
click at [11, 226] on div at bounding box center [9, 229] width 19 height 25
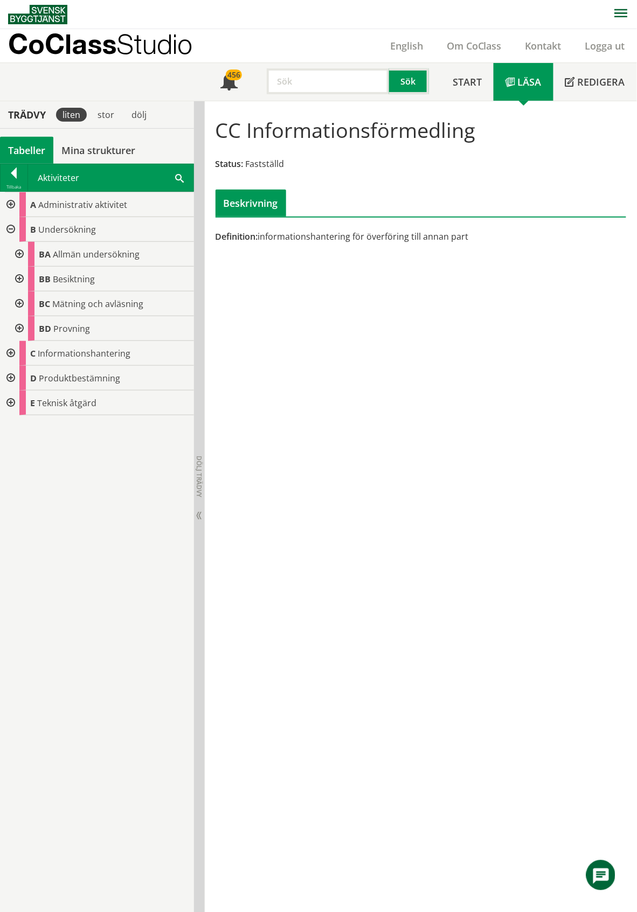
click at [11, 230] on div at bounding box center [9, 229] width 19 height 25
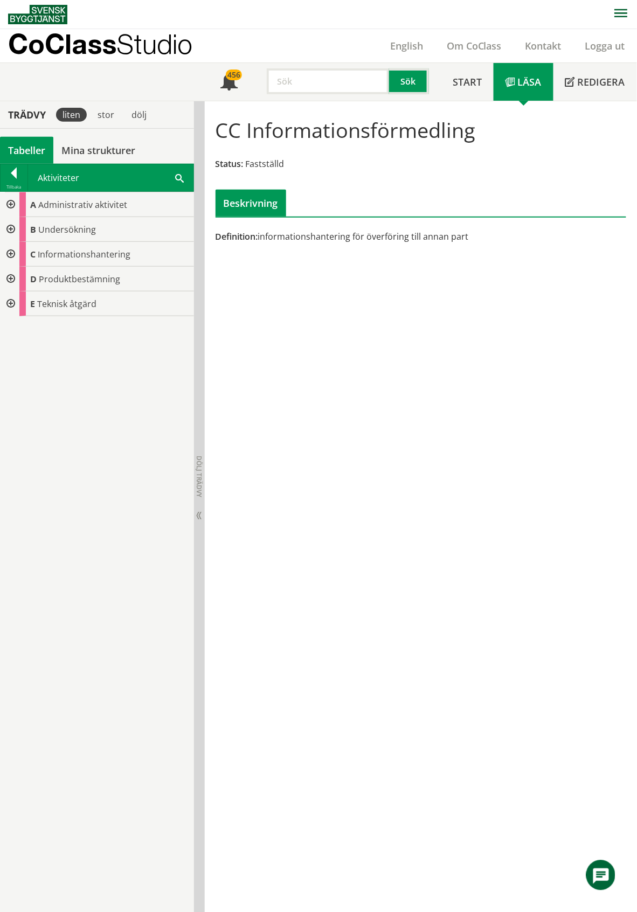
click at [9, 206] on div at bounding box center [9, 204] width 19 height 25
click at [18, 232] on div at bounding box center [18, 229] width 19 height 25
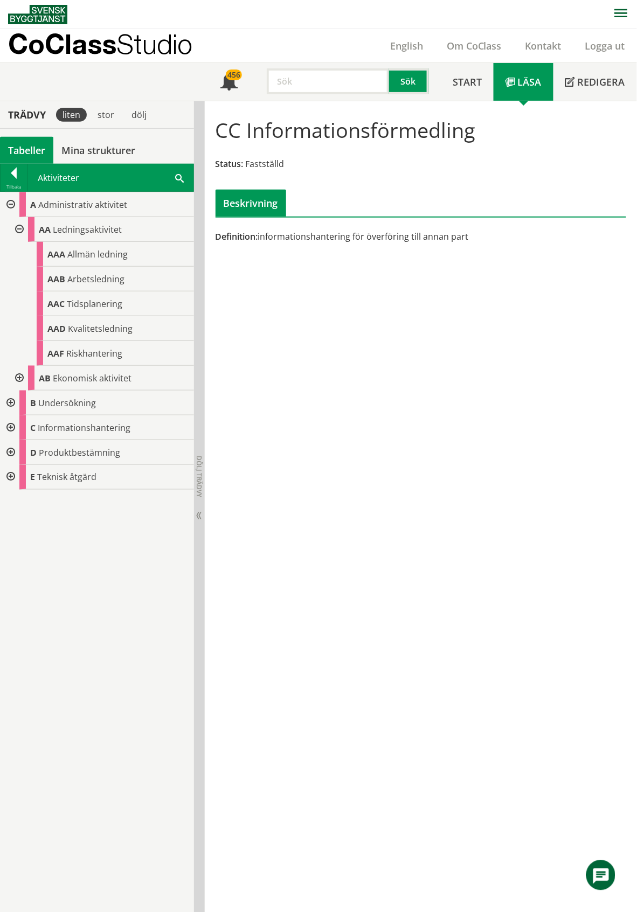
click at [18, 232] on div at bounding box center [18, 229] width 19 height 25
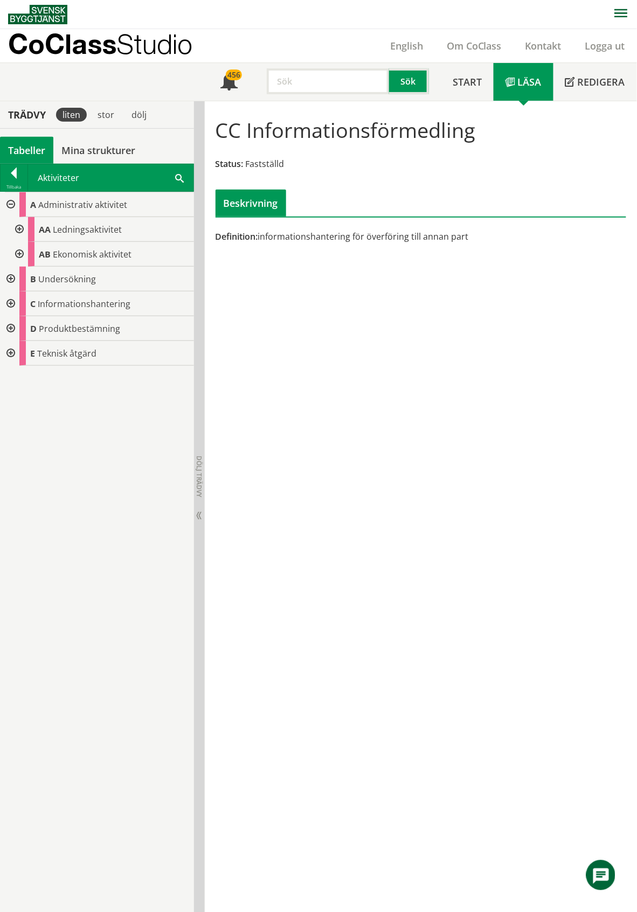
click at [9, 207] on div at bounding box center [9, 204] width 19 height 25
click at [30, 149] on div "Tabeller" at bounding box center [26, 150] width 53 height 27
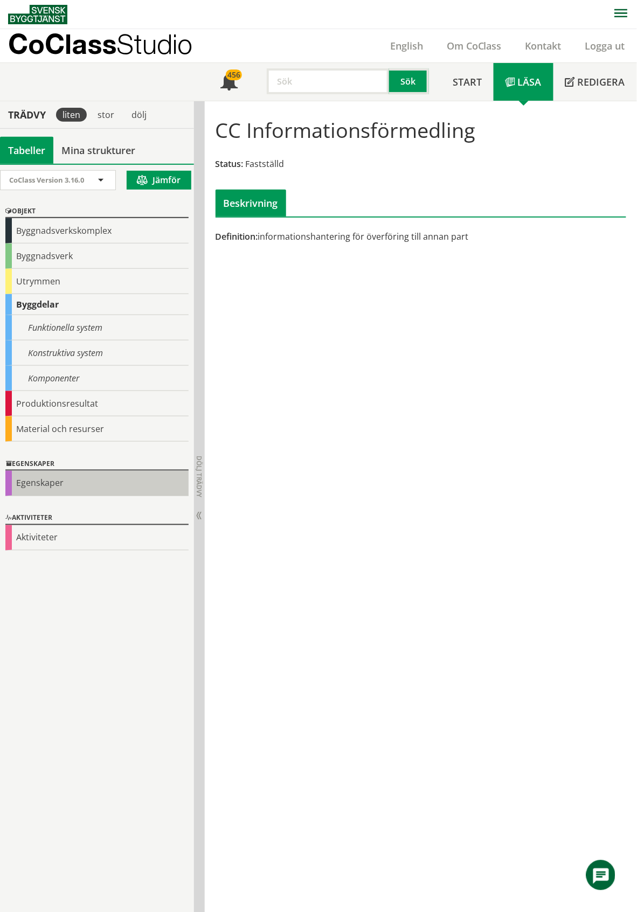
click at [45, 483] on div "Egenskaper" at bounding box center [96, 483] width 183 height 25
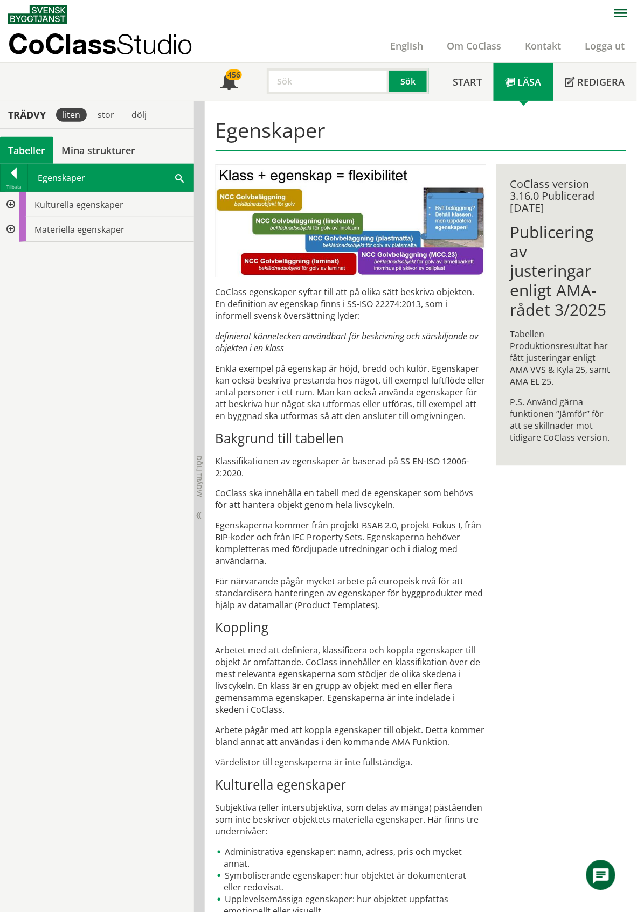
click at [9, 206] on div at bounding box center [9, 204] width 19 height 25
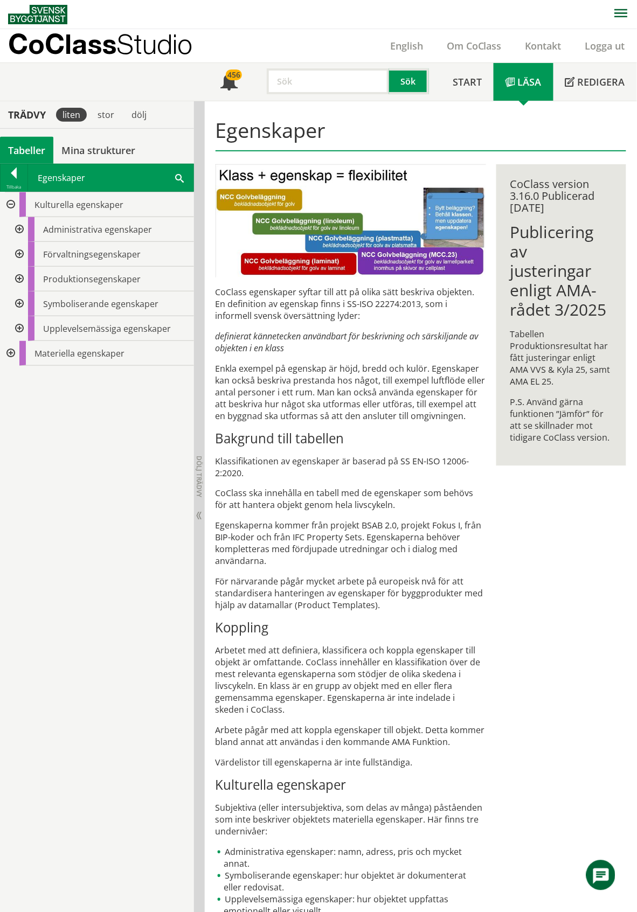
click at [20, 229] on div at bounding box center [18, 229] width 19 height 25
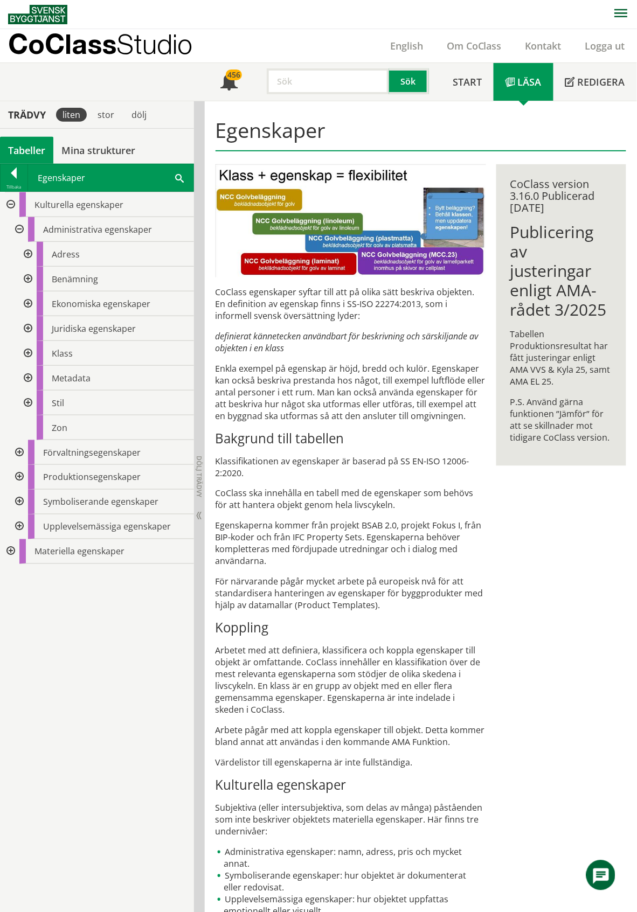
click at [26, 251] on div at bounding box center [26, 254] width 19 height 25
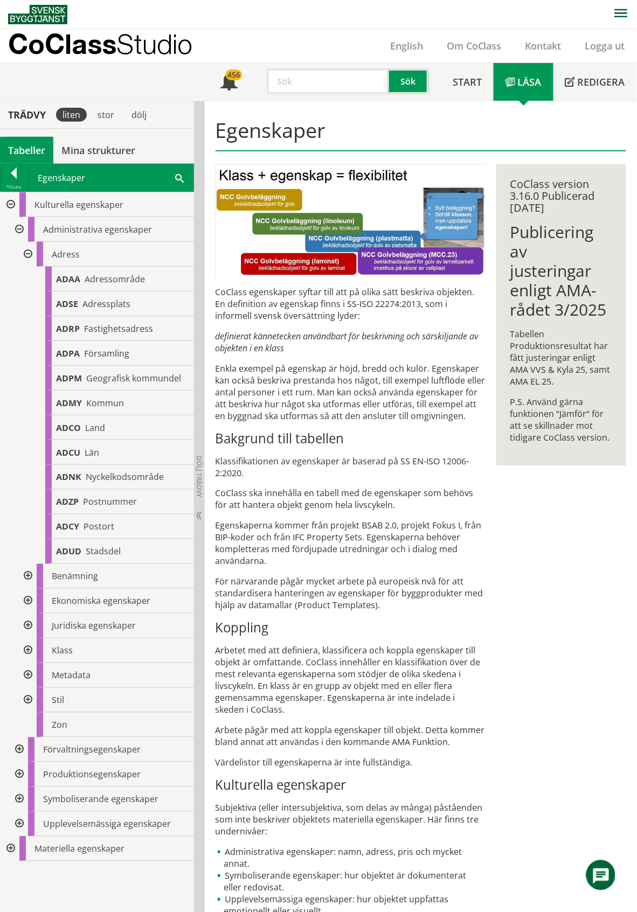
click at [26, 251] on div at bounding box center [26, 254] width 19 height 25
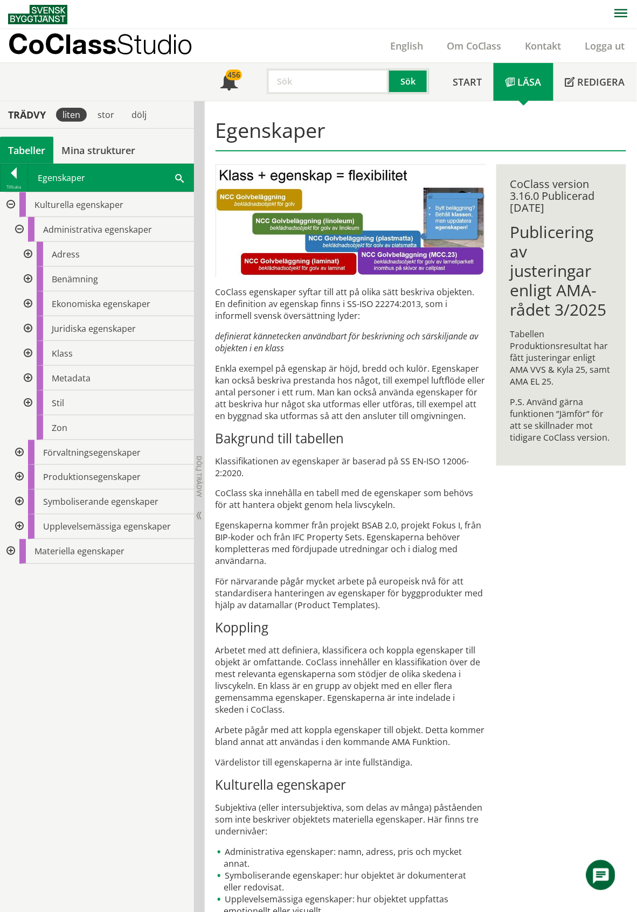
click at [26, 280] on div at bounding box center [26, 279] width 19 height 25
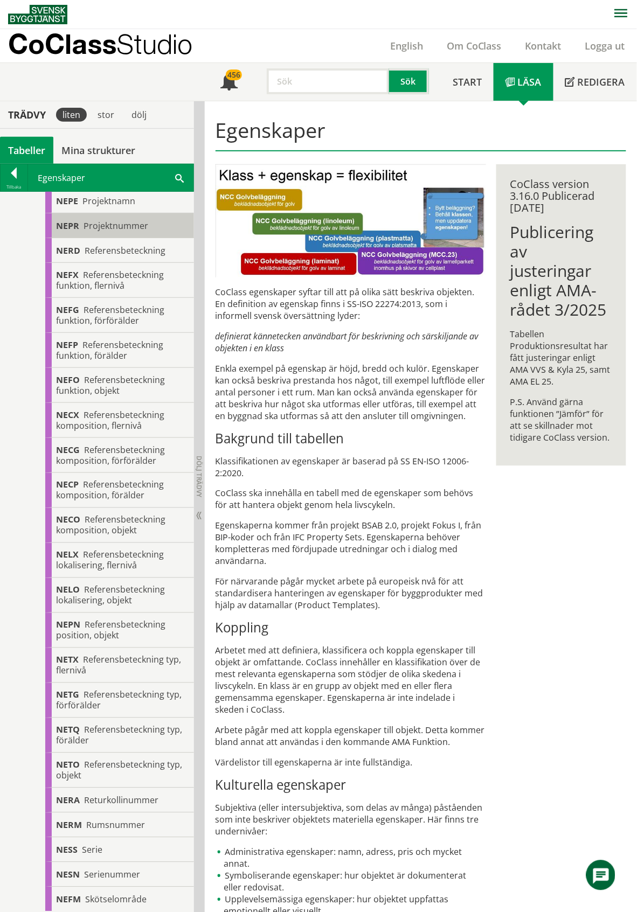
scroll to position [718, 0]
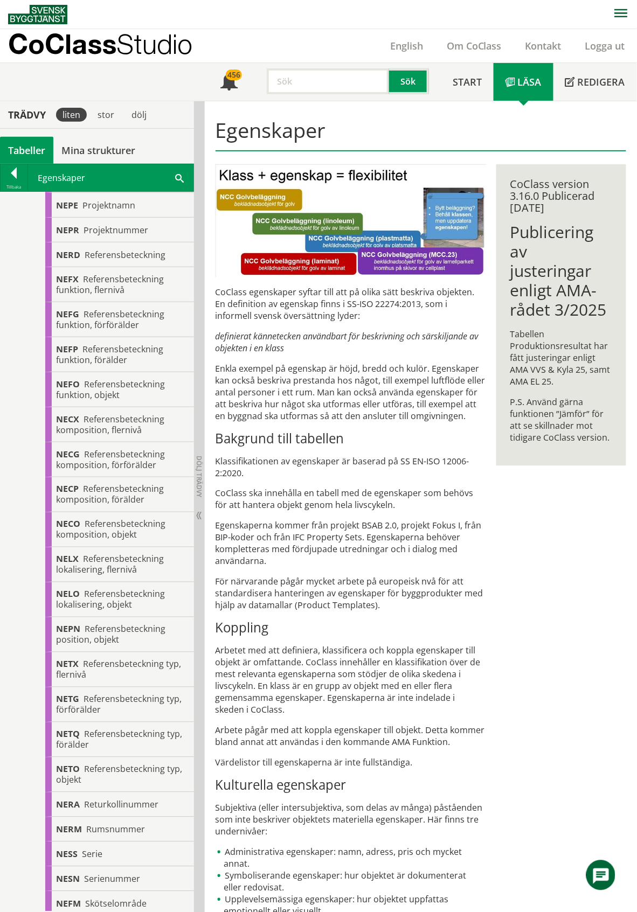
click at [313, 82] on input "text" at bounding box center [328, 81] width 122 height 26
type input "placering"
click at [408, 74] on button "Sök" at bounding box center [409, 81] width 40 height 26
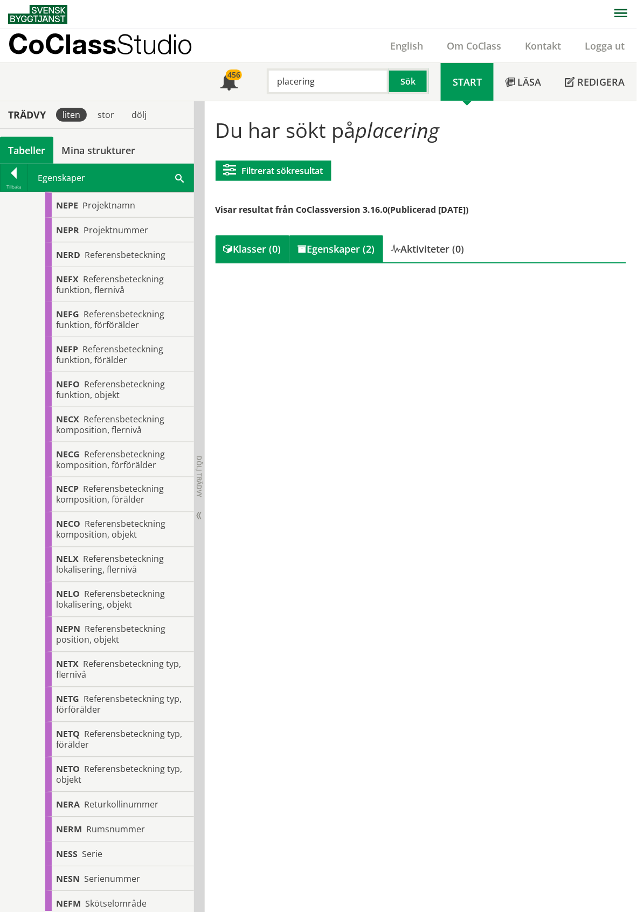
click at [330, 246] on div "Egenskaper (2)" at bounding box center [336, 248] width 94 height 27
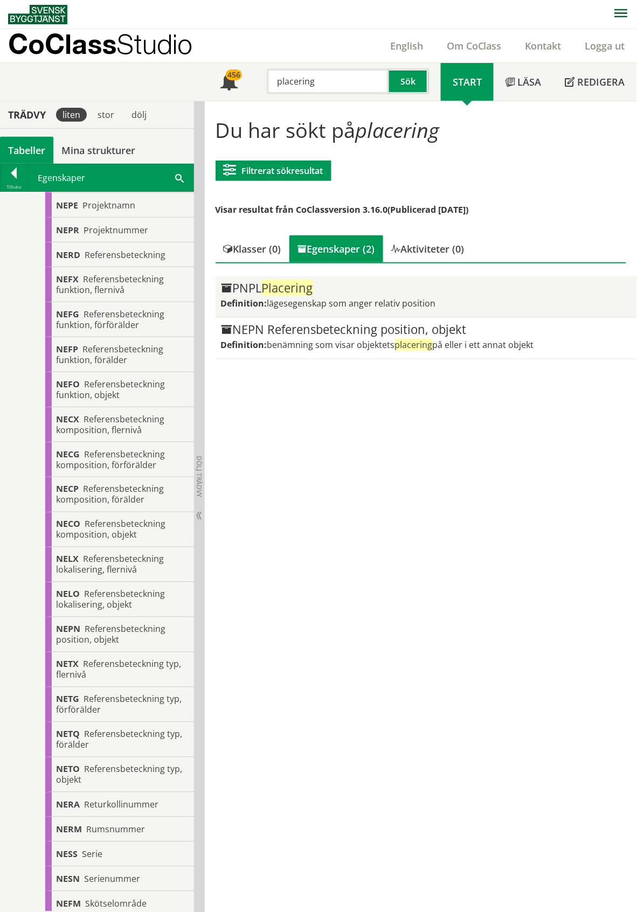
click at [368, 291] on div "PNPL Placering" at bounding box center [426, 288] width 411 height 13
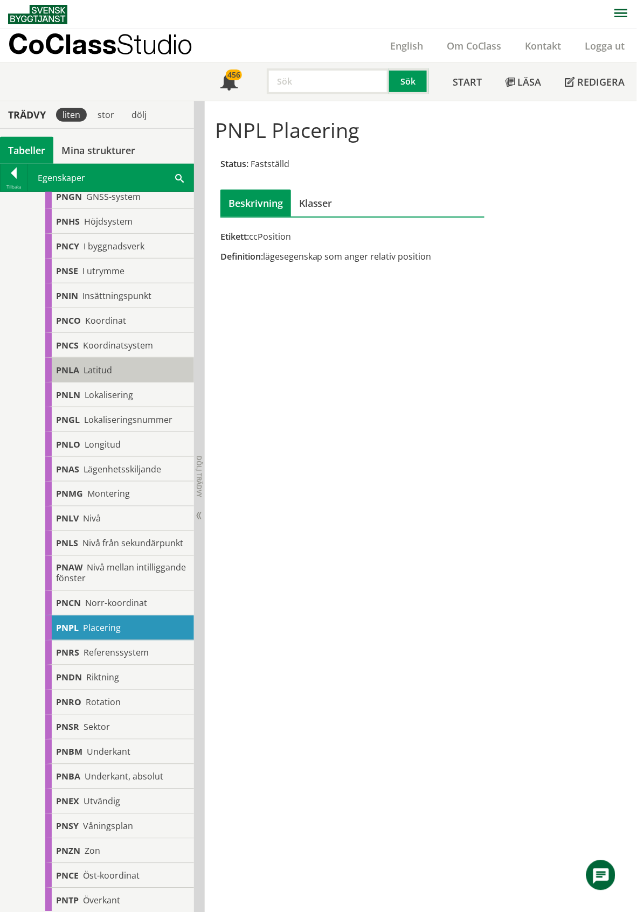
scroll to position [359, 0]
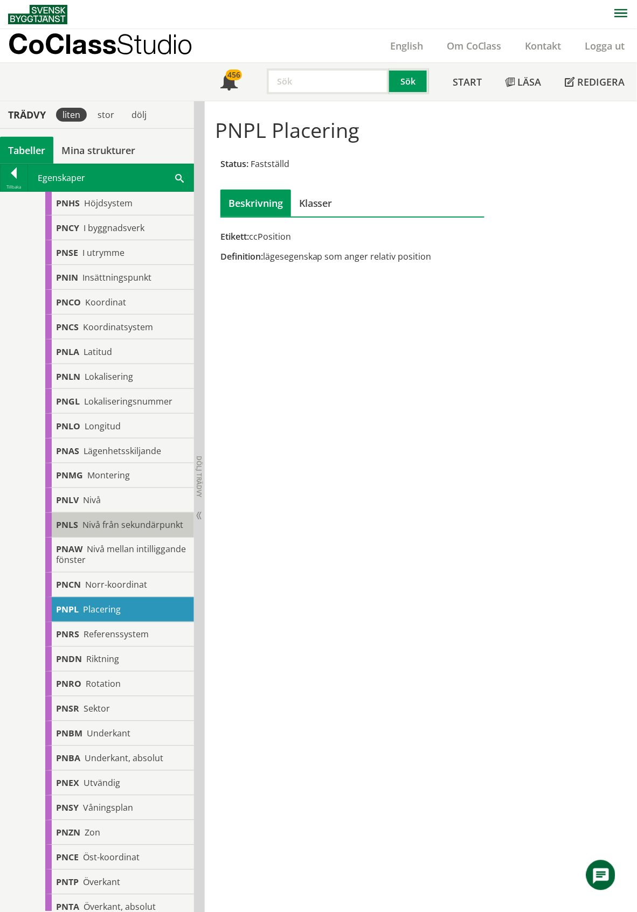
click at [107, 531] on span "Nivå från sekundärpunkt" at bounding box center [132, 525] width 101 height 12
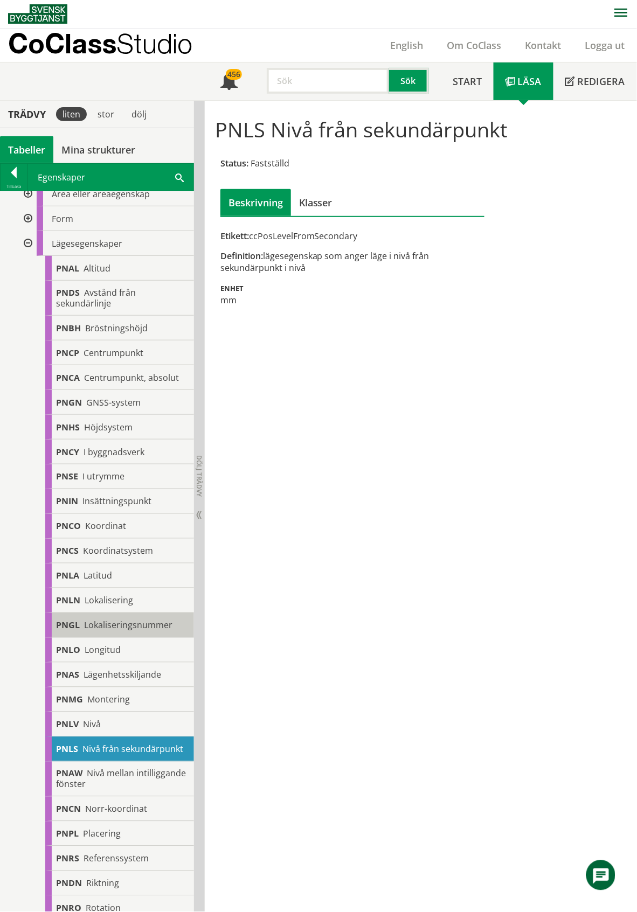
scroll to position [91, 0]
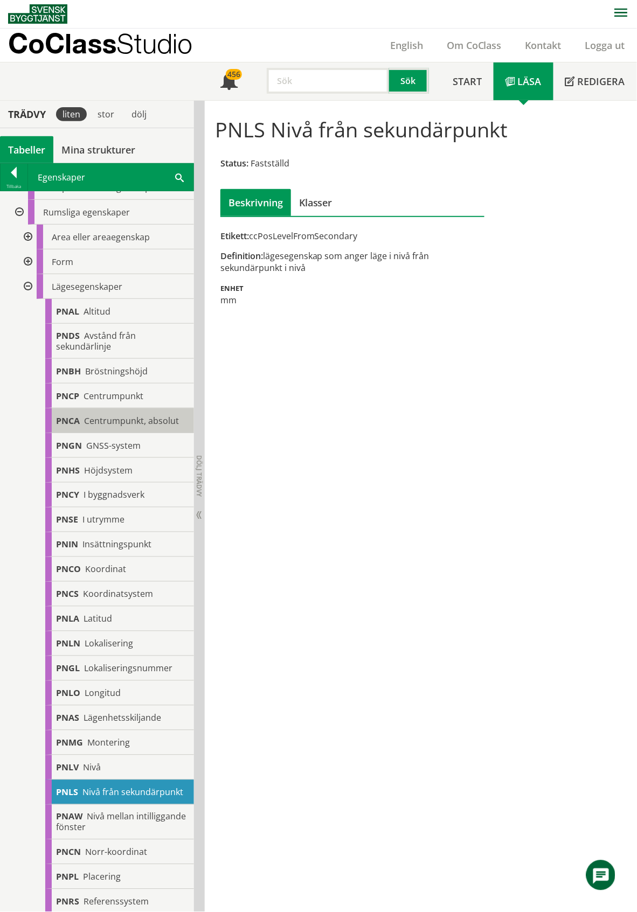
click at [115, 419] on body "AMA AMA Beskrivningsverktyg AMA Funktion BSAB Bygginfo Byggjura Byggkatalogen B…" at bounding box center [318, 455] width 637 height 912
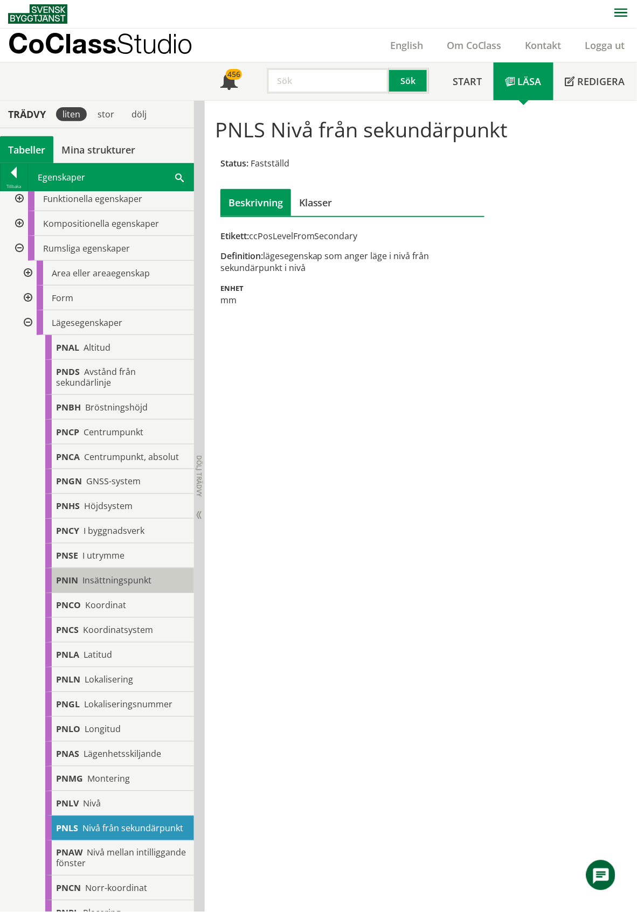
scroll to position [19, 0]
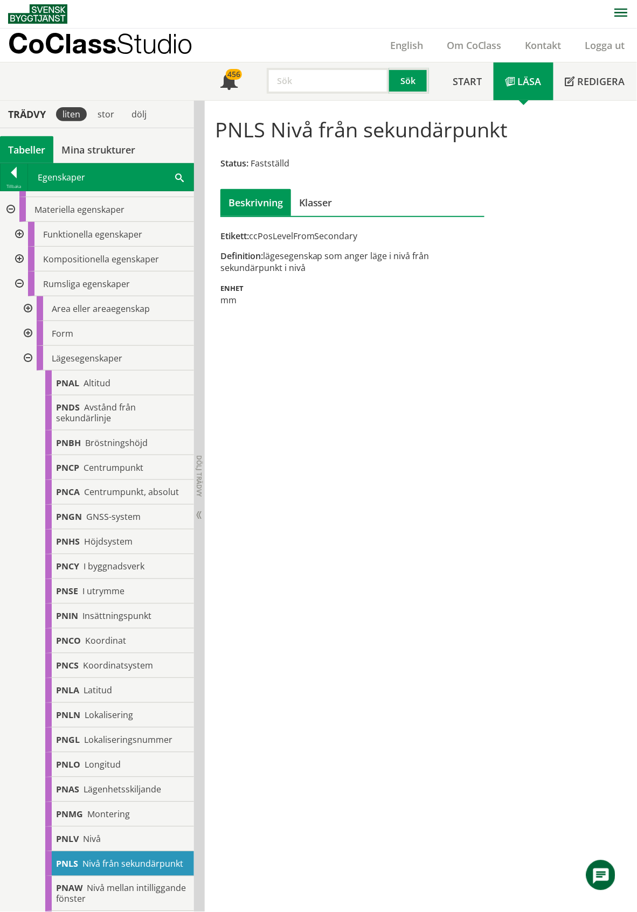
click at [305, 82] on input "text" at bounding box center [328, 81] width 122 height 26
type input "lägenhet"
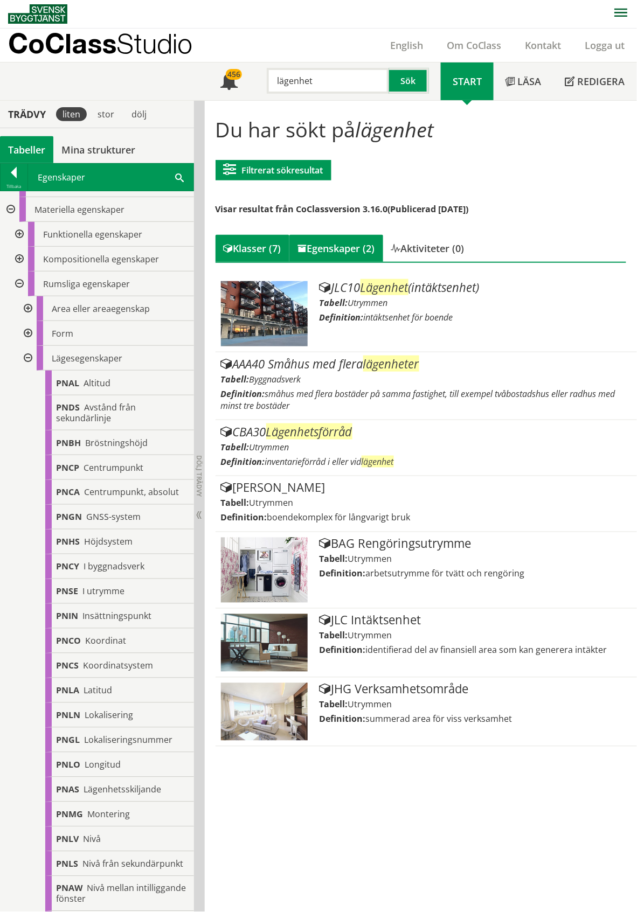
click at [342, 249] on div "Egenskaper (2)" at bounding box center [336, 248] width 94 height 27
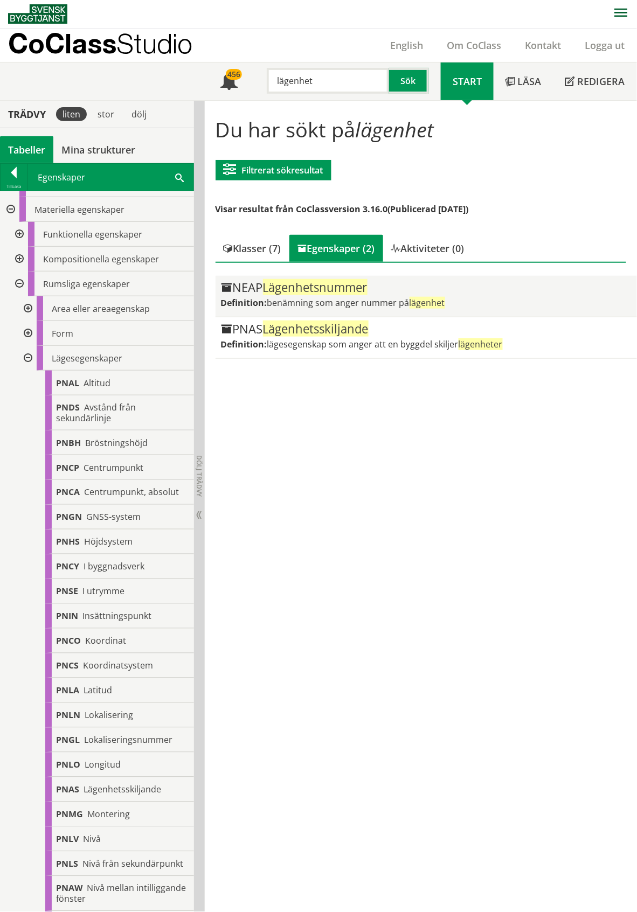
click at [342, 287] on span "Lägenhetsnummer" at bounding box center [315, 287] width 105 height 16
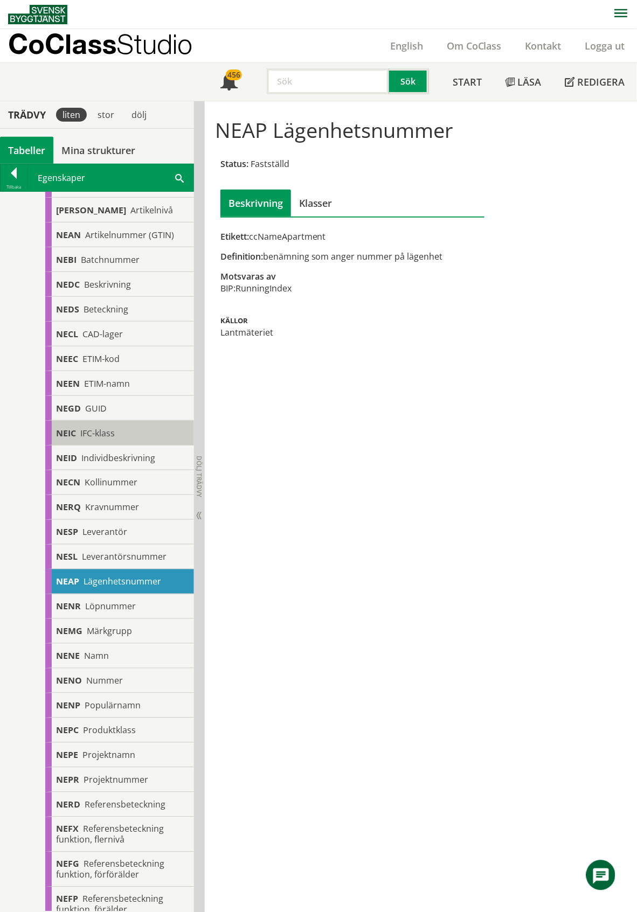
scroll to position [216, 0]
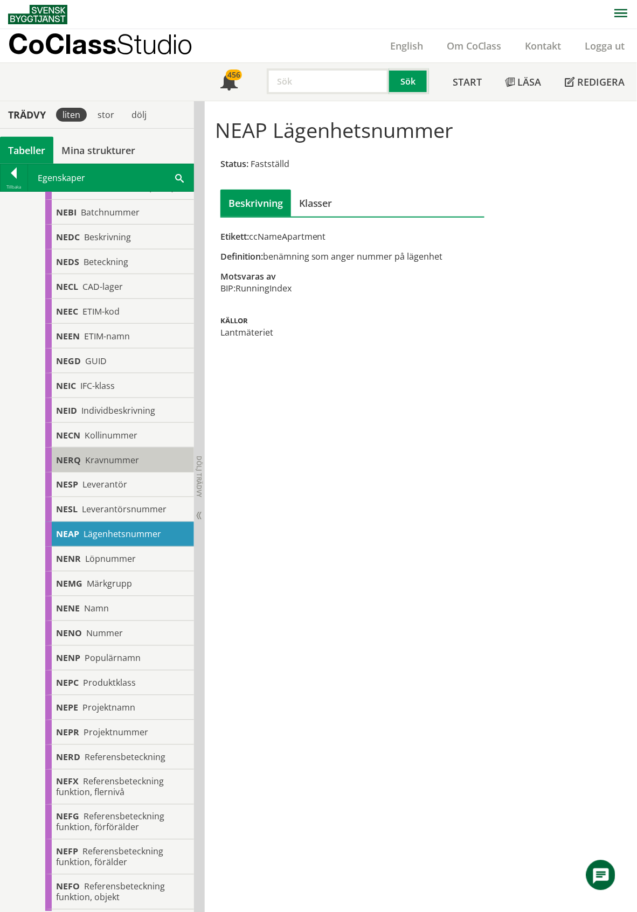
click at [115, 470] on div "NERQ Kravnummer" at bounding box center [119, 460] width 149 height 25
